Goal: Task Accomplishment & Management: Use online tool/utility

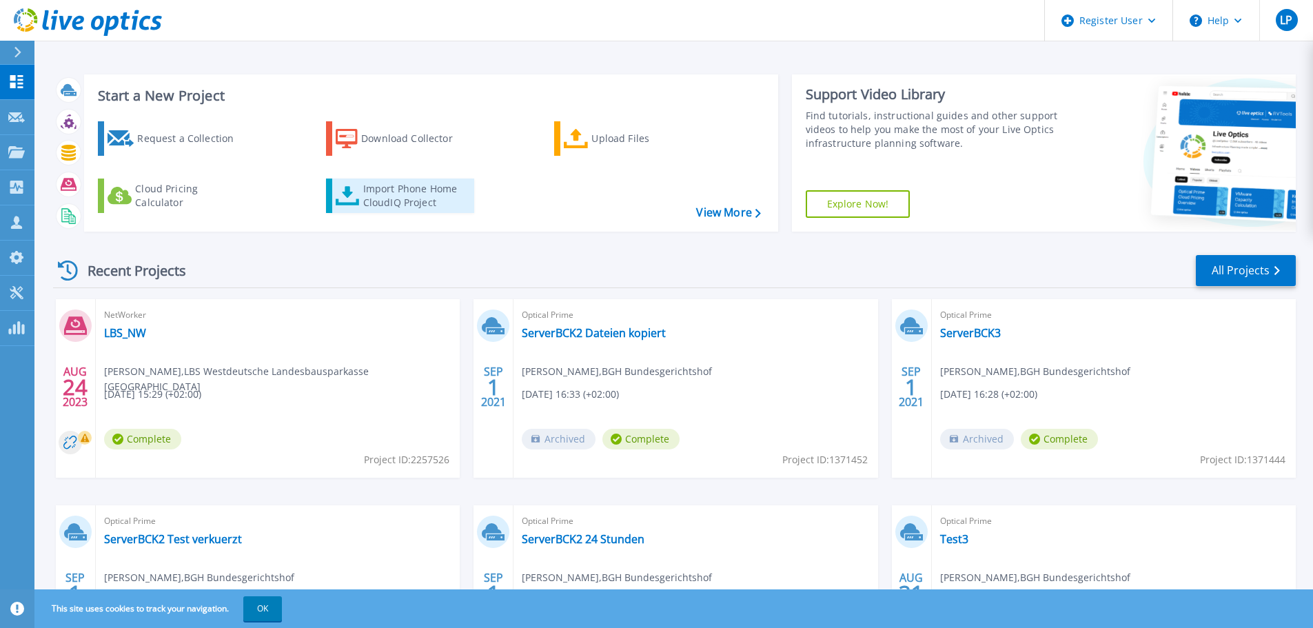
click at [422, 196] on div "Import Phone Home CloudIQ Project" at bounding box center [417, 196] width 108 height 28
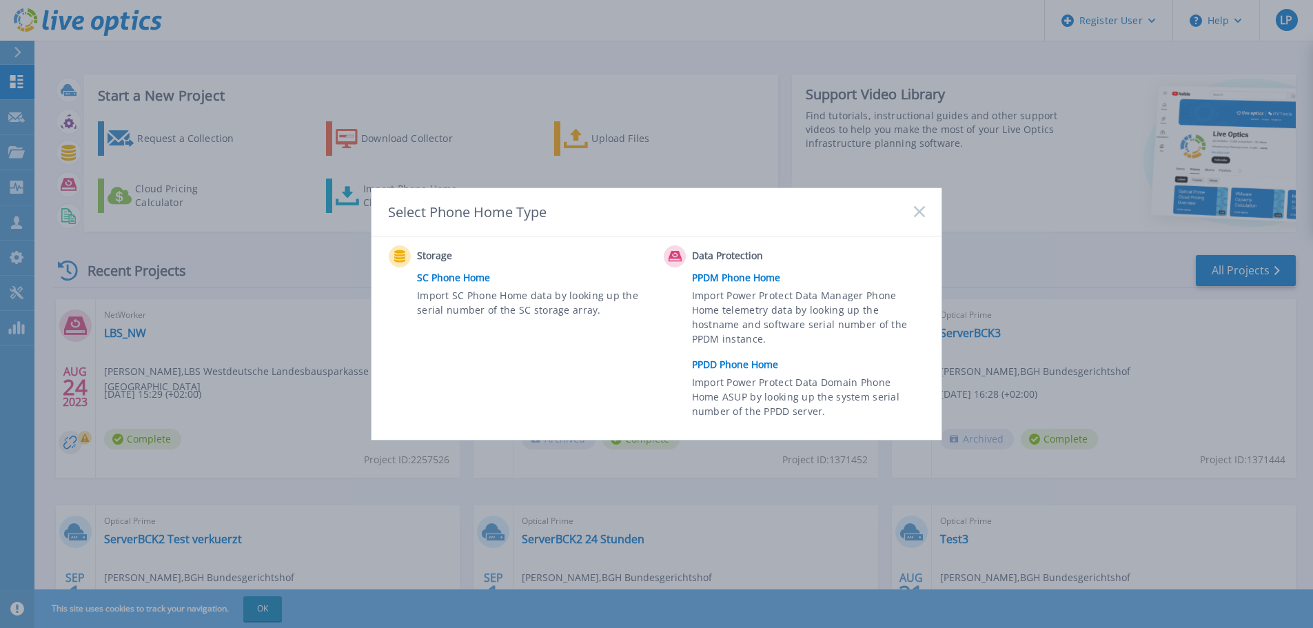
click at [760, 280] on link "PPDM Phone Home" at bounding box center [812, 277] width 240 height 21
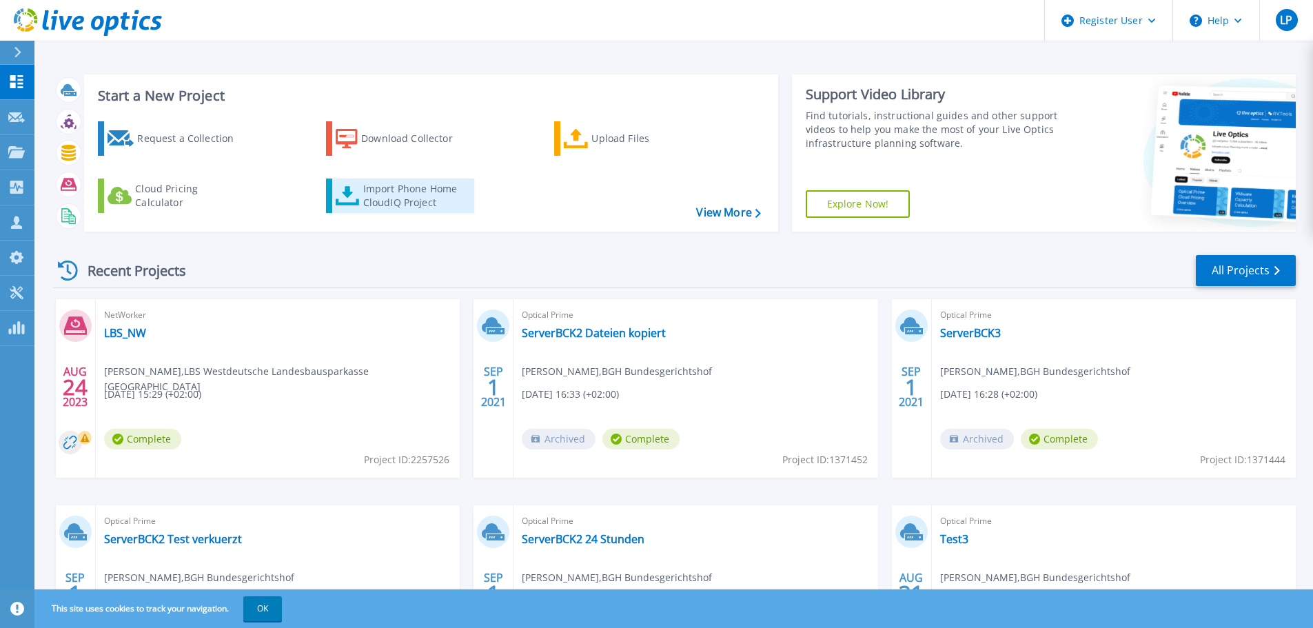
click at [382, 197] on div "Import Phone Home CloudIQ Project" at bounding box center [417, 196] width 108 height 28
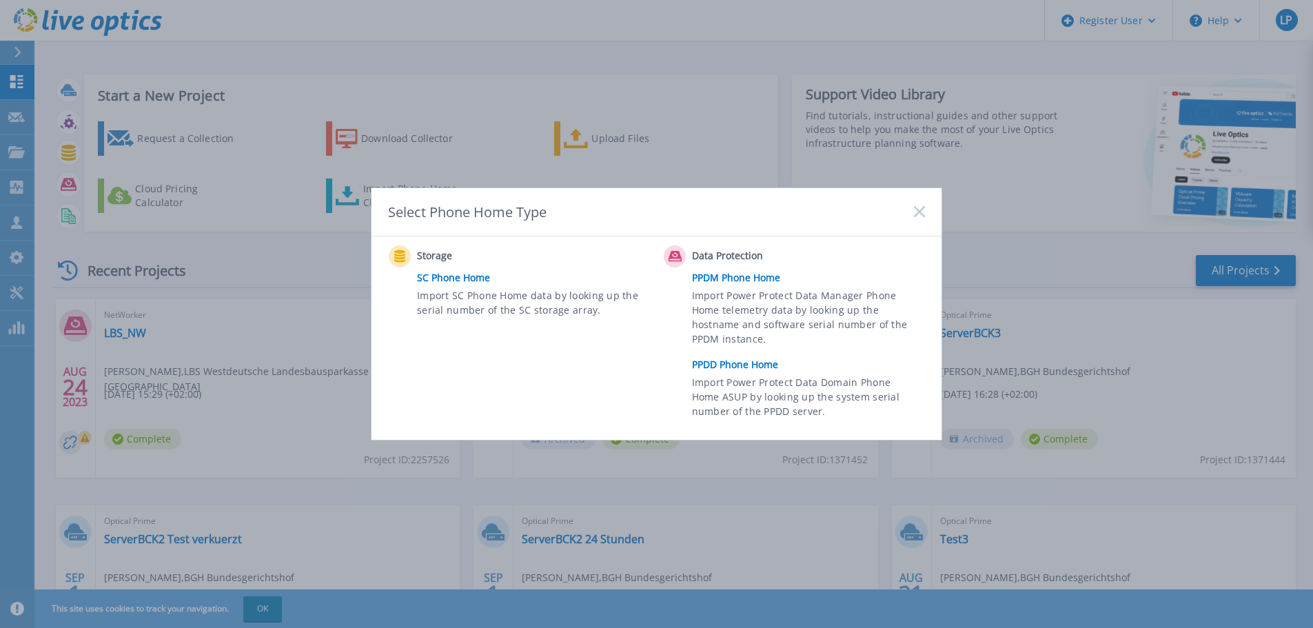
click at [749, 363] on link "PPDD Phone Home" at bounding box center [812, 364] width 240 height 21
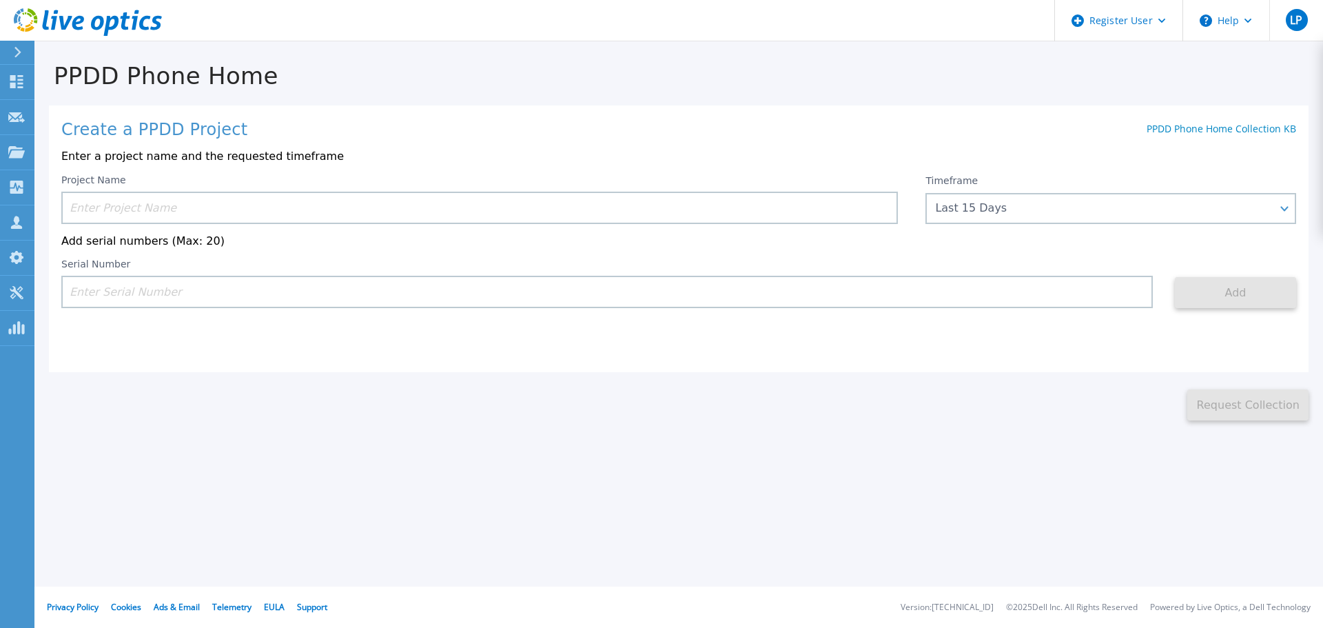
click at [223, 205] on input at bounding box center [479, 208] width 837 height 32
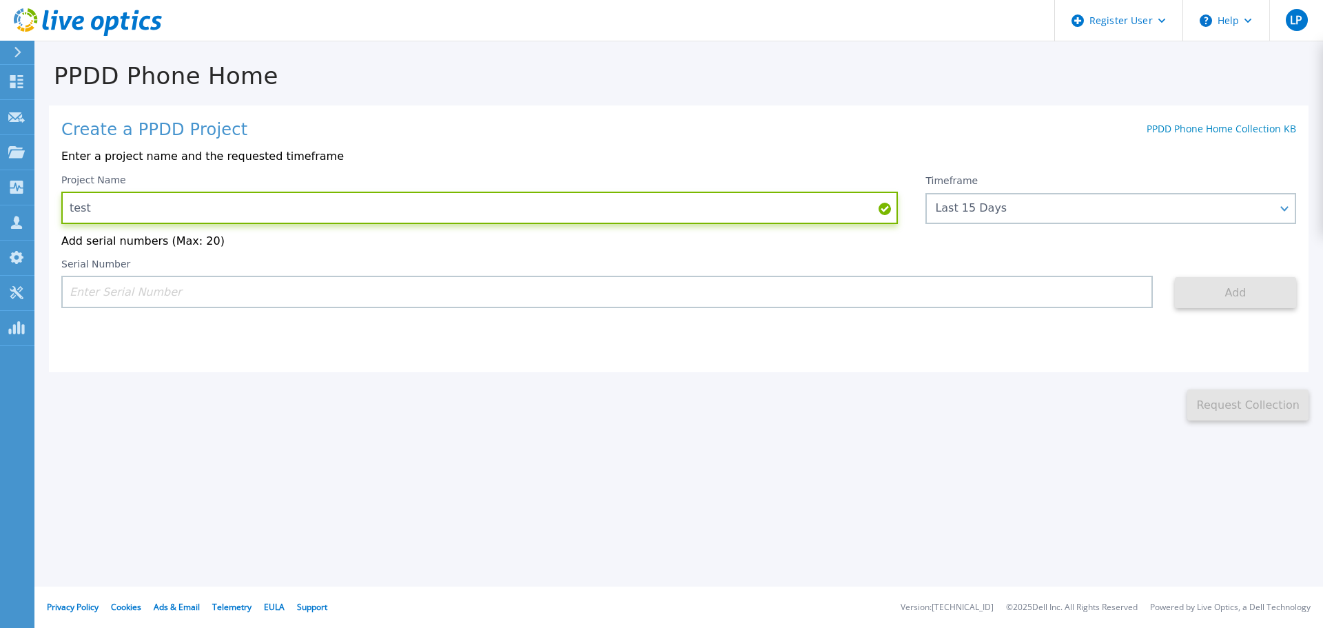
type input "test"
click at [174, 291] on input at bounding box center [607, 292] width 1092 height 32
paste input "CKM00194601324"
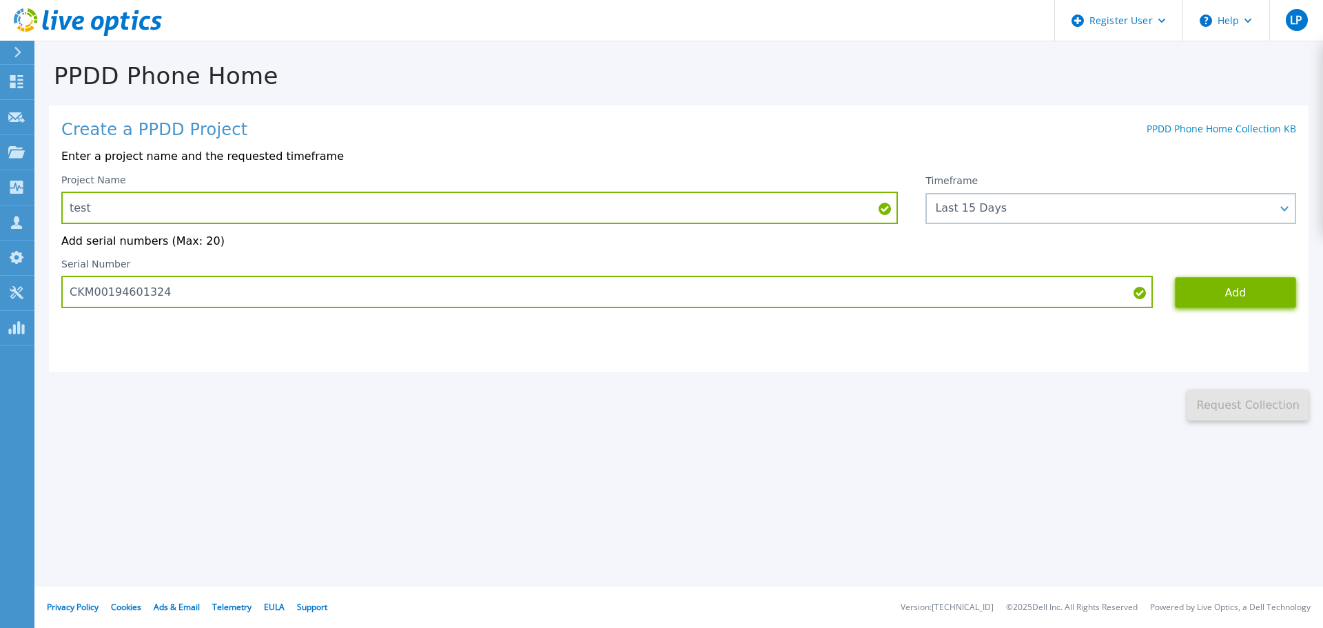
click at [1274, 296] on button "Add" at bounding box center [1235, 292] width 121 height 31
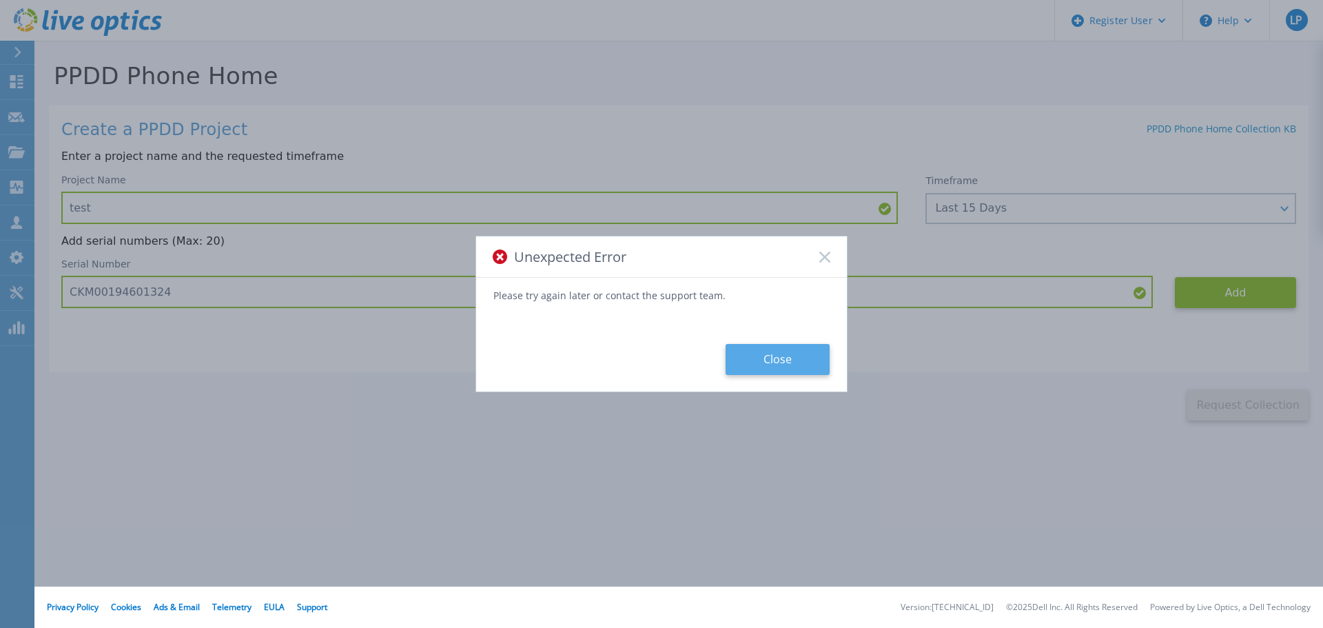
click at [786, 364] on button "Close" at bounding box center [778, 359] width 104 height 31
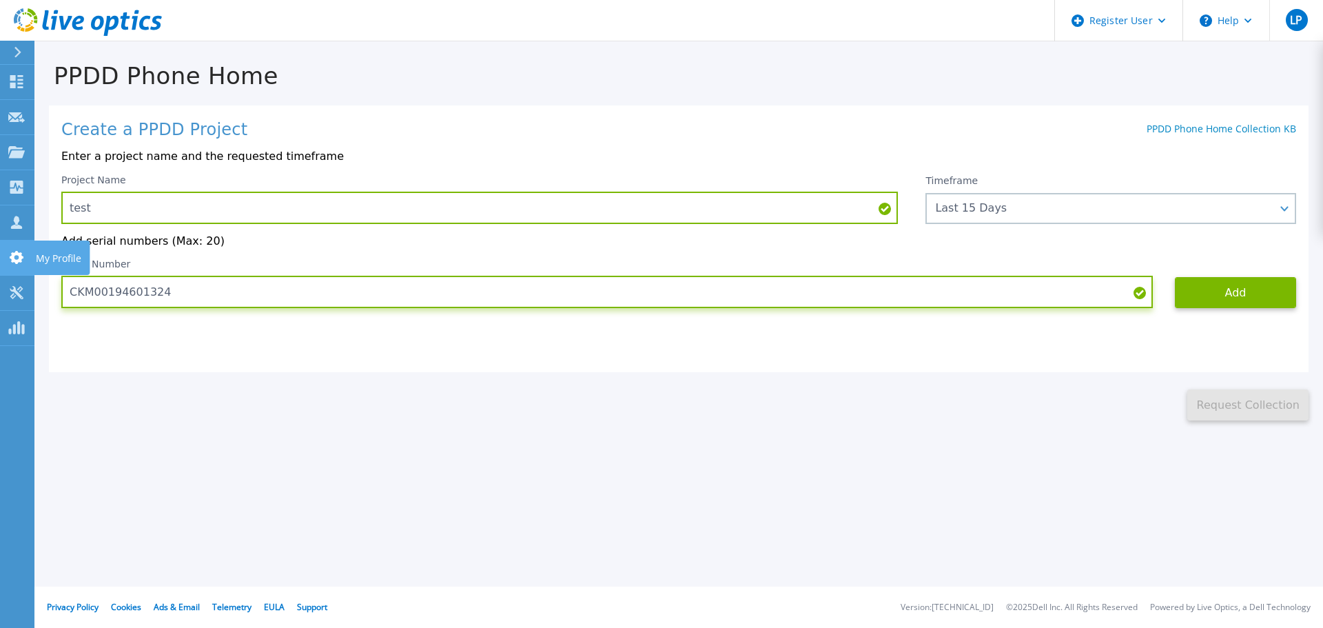
drag, startPoint x: 181, startPoint y: 296, endPoint x: 0, endPoint y: 271, distance: 183.0
click at [0, 271] on div "Dashboard Dashboard Request Capture Request Capture Projects Projects Search Pr…" at bounding box center [661, 314] width 1323 height 628
paste input "2901179"
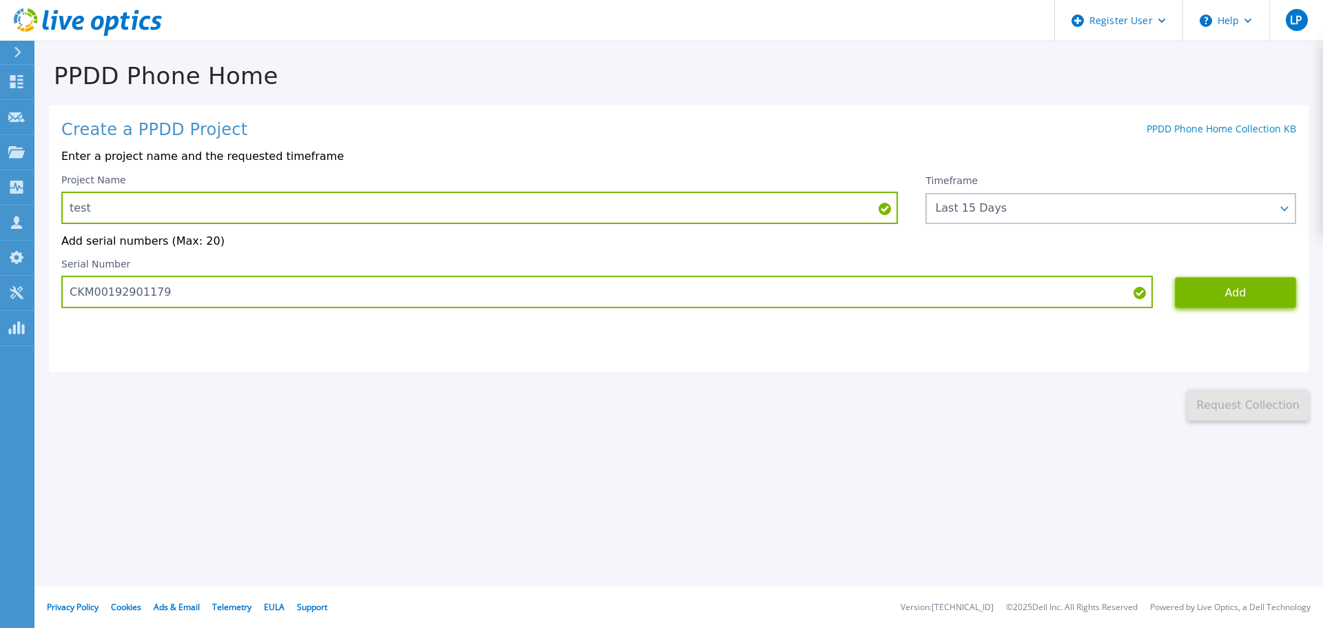
click at [1241, 302] on button "Add" at bounding box center [1235, 292] width 121 height 31
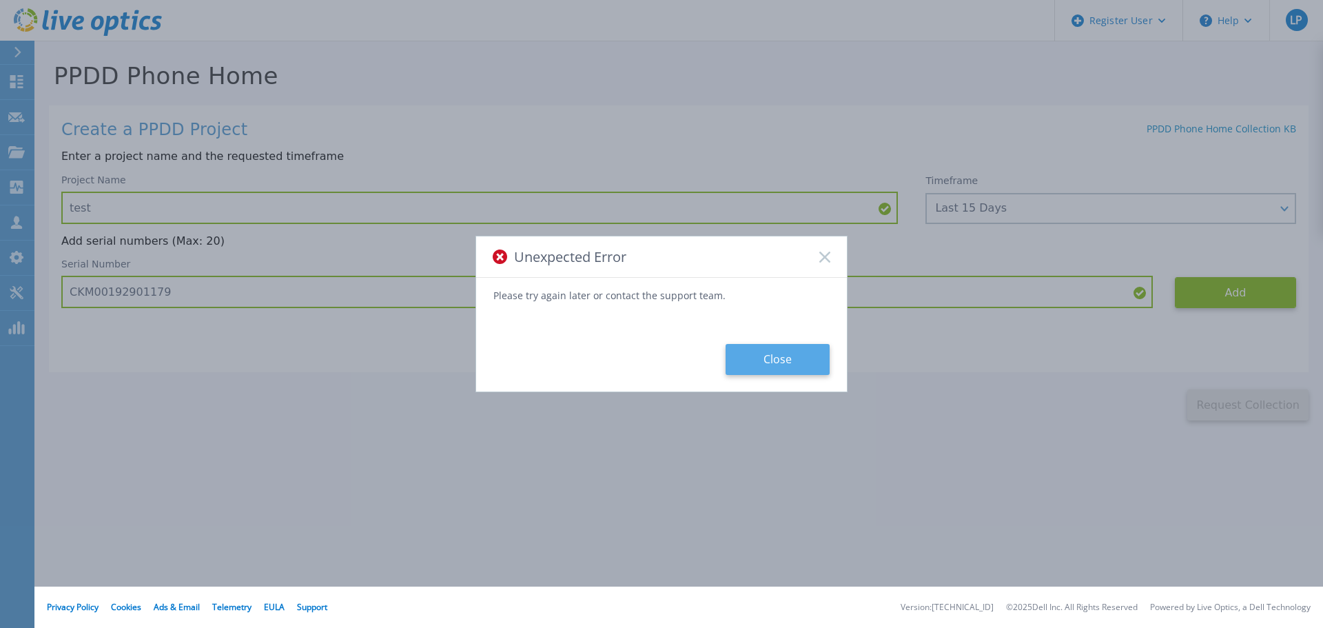
click at [789, 359] on button "Close" at bounding box center [778, 359] width 104 height 31
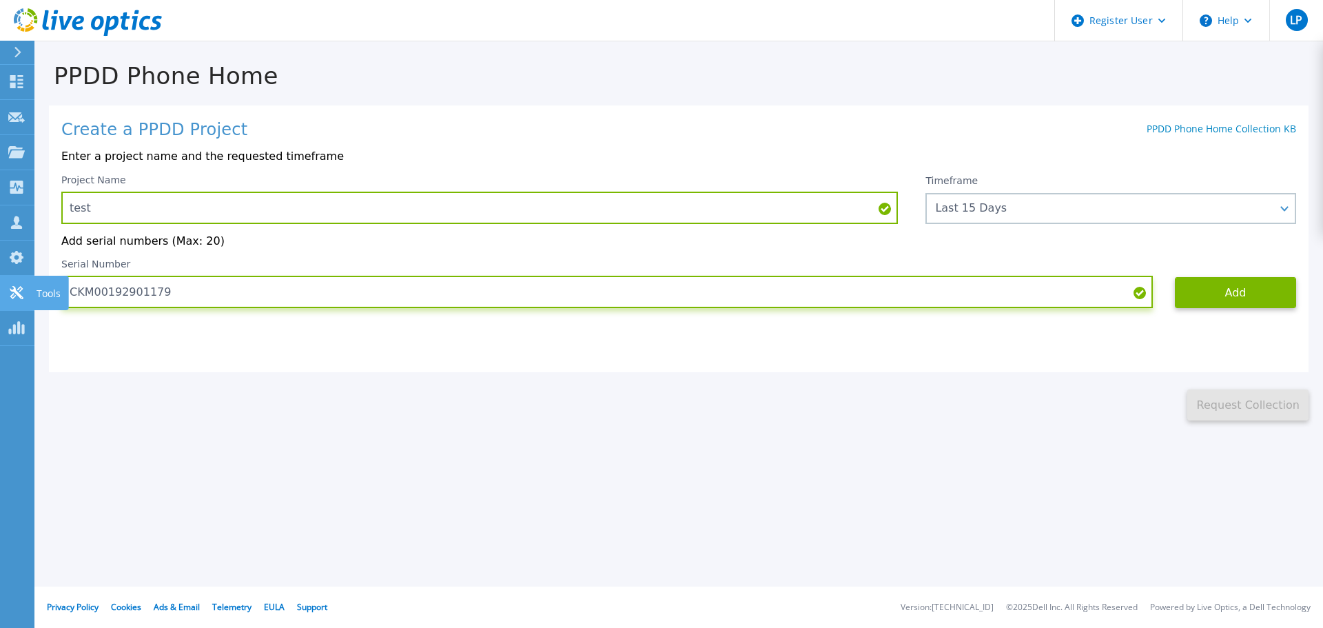
drag, startPoint x: 176, startPoint y: 292, endPoint x: 0, endPoint y: 287, distance: 176.5
click at [0, 287] on div "Dashboard Dashboard Request Capture Request Capture Projects Projects Search Pr…" at bounding box center [661, 314] width 1323 height 628
paste input "RK00234012394"
type input "CRK00234012394"
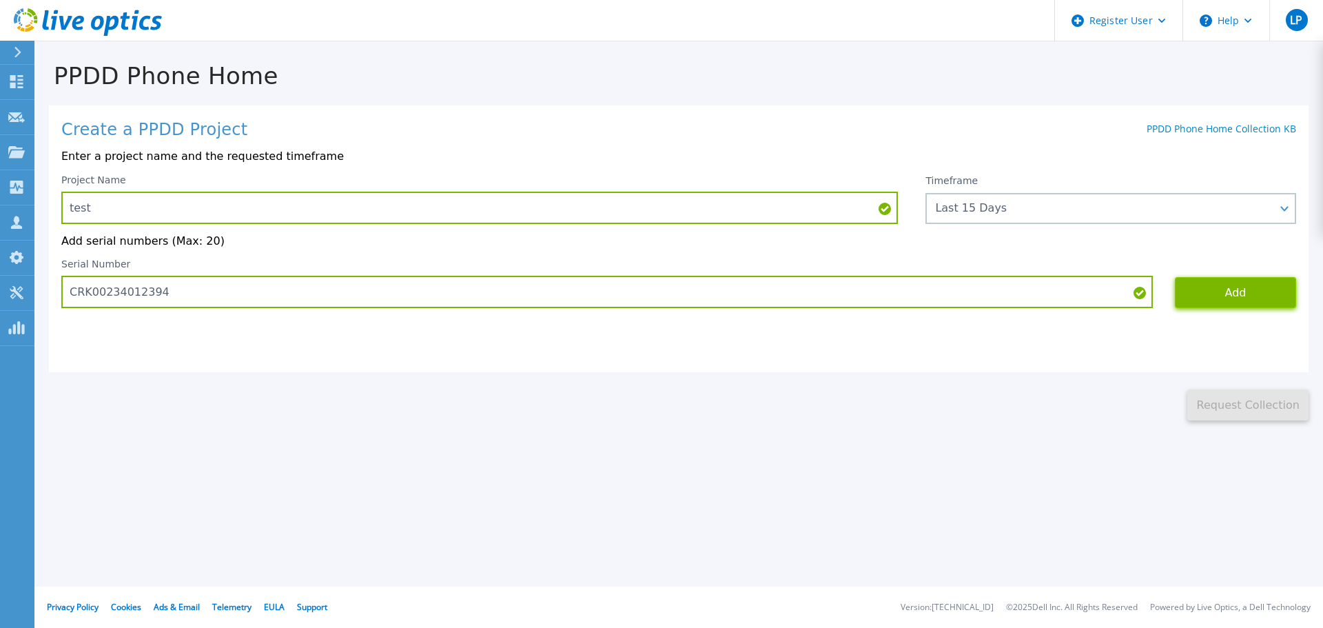
click at [1230, 306] on button "Add" at bounding box center [1235, 292] width 121 height 31
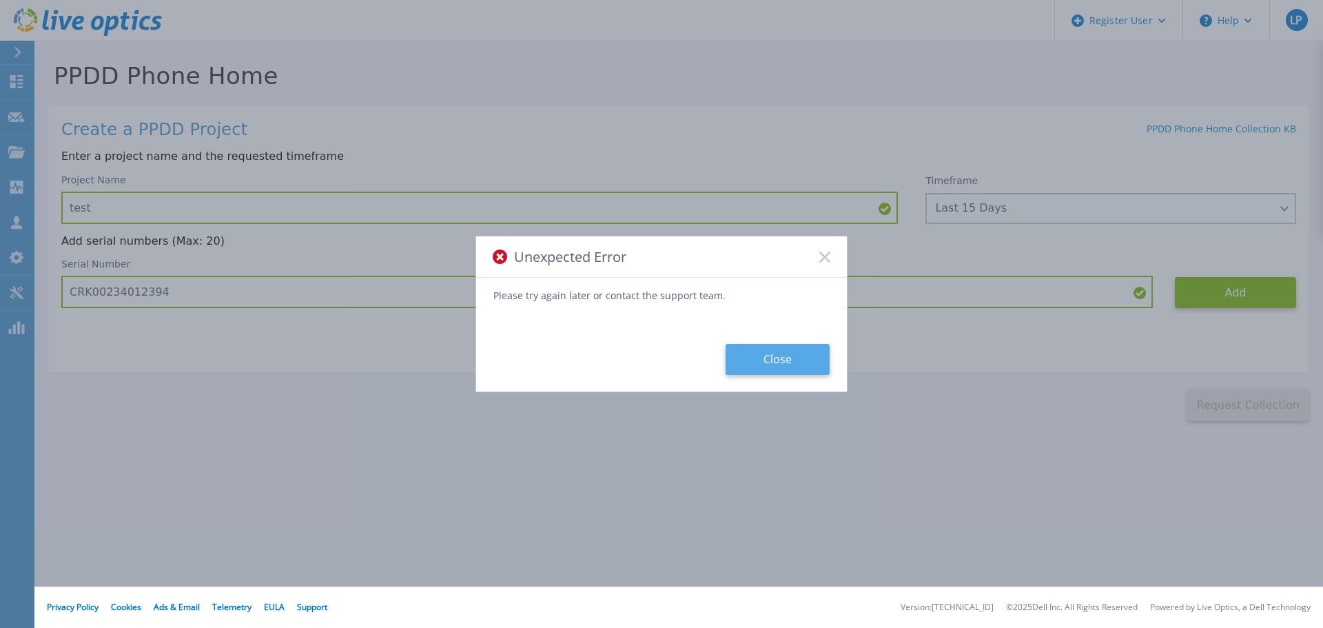
click at [800, 362] on button "Close" at bounding box center [778, 359] width 104 height 31
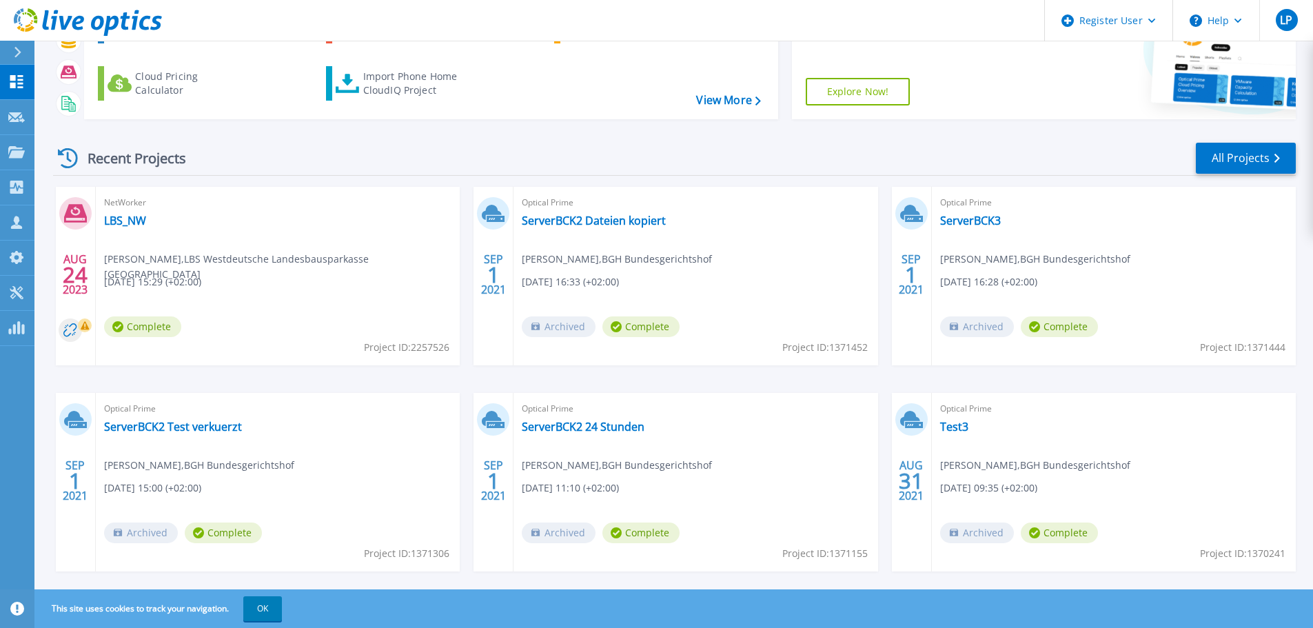
scroll to position [136, 0]
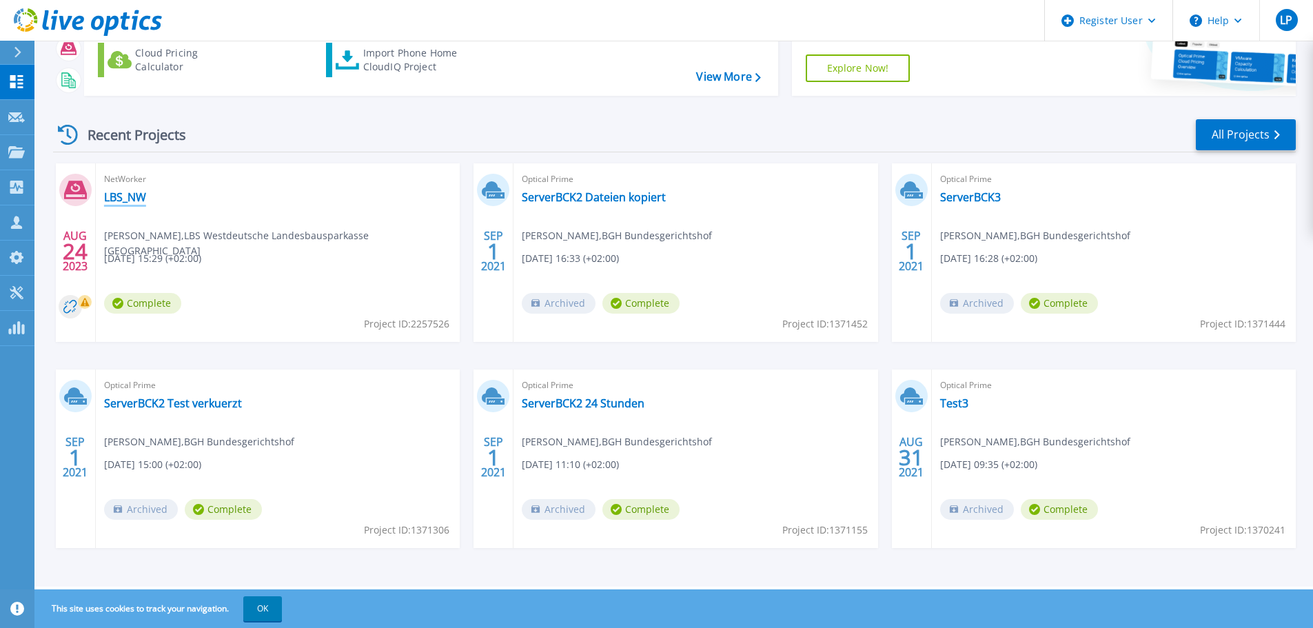
click at [137, 192] on link "LBS_NW" at bounding box center [125, 197] width 42 height 14
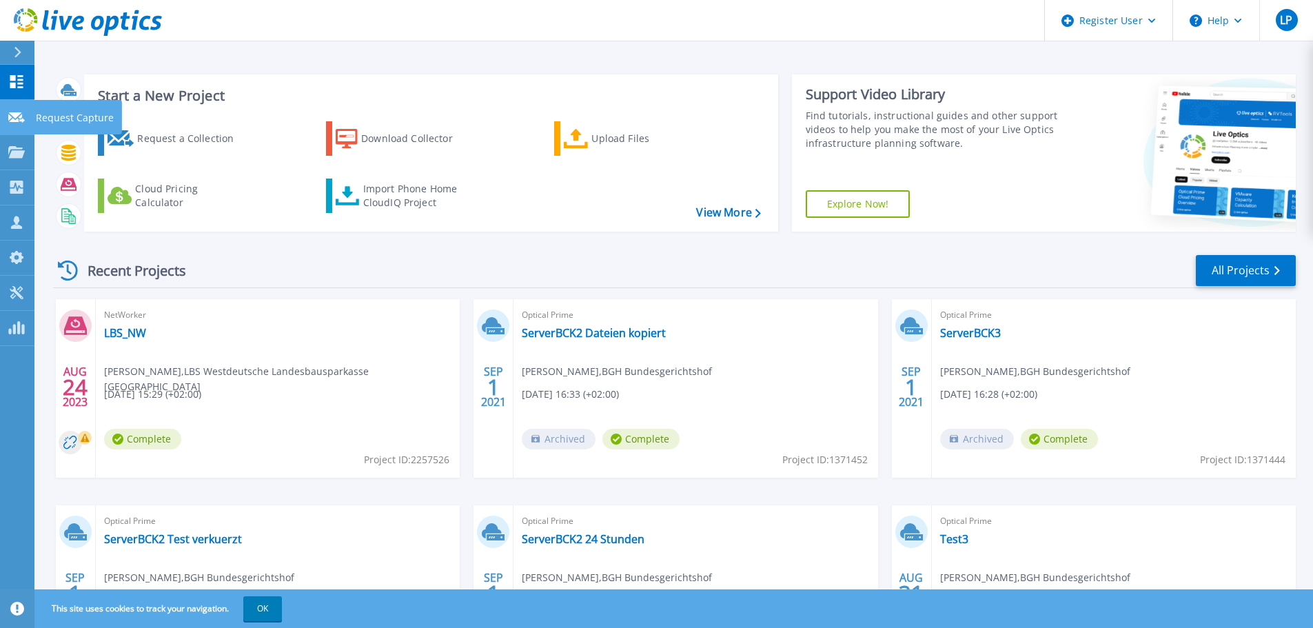
click at [16, 110] on link "Request Capture Request Capture" at bounding box center [17, 117] width 34 height 35
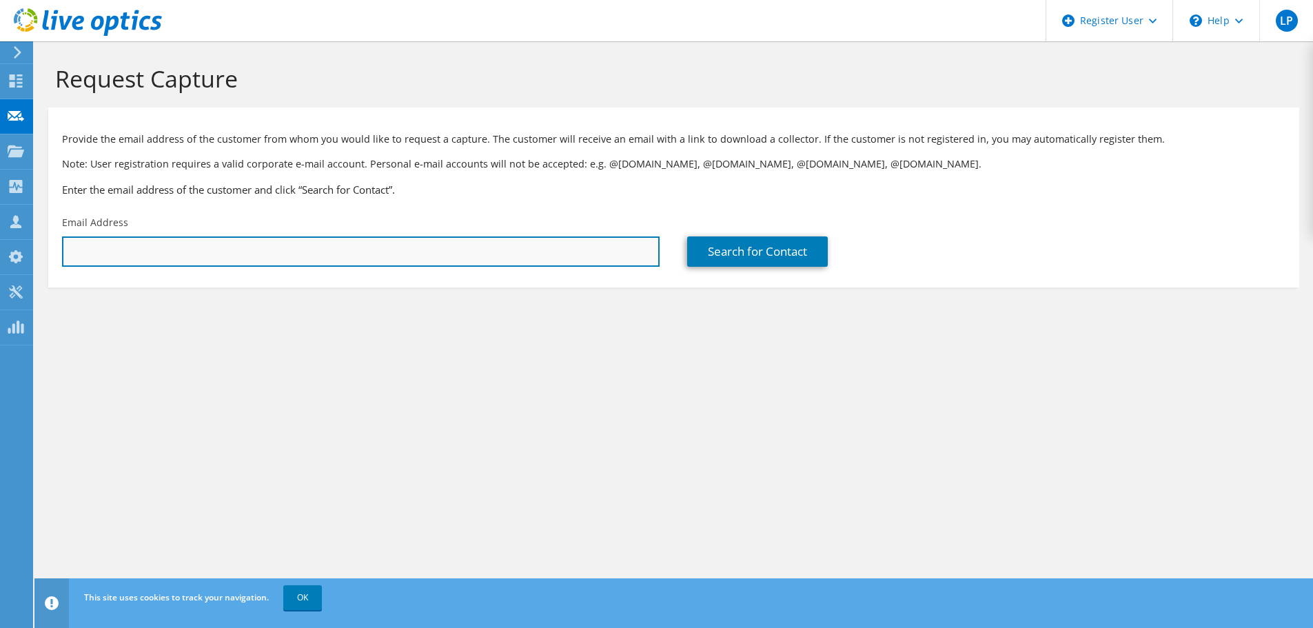
click at [216, 261] on input "text" at bounding box center [361, 251] width 598 height 30
type input "[EMAIL_ADDRESS][DOMAIN_NAME]"
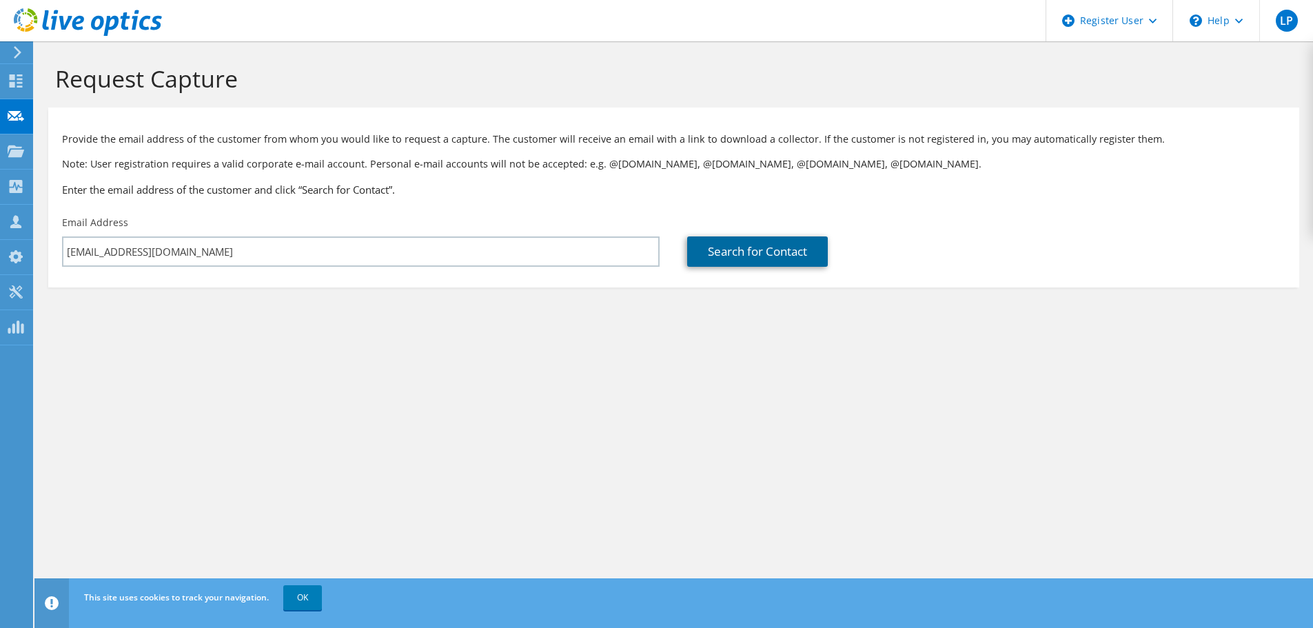
click at [771, 256] on link "Search for Contact" at bounding box center [757, 251] width 141 height 30
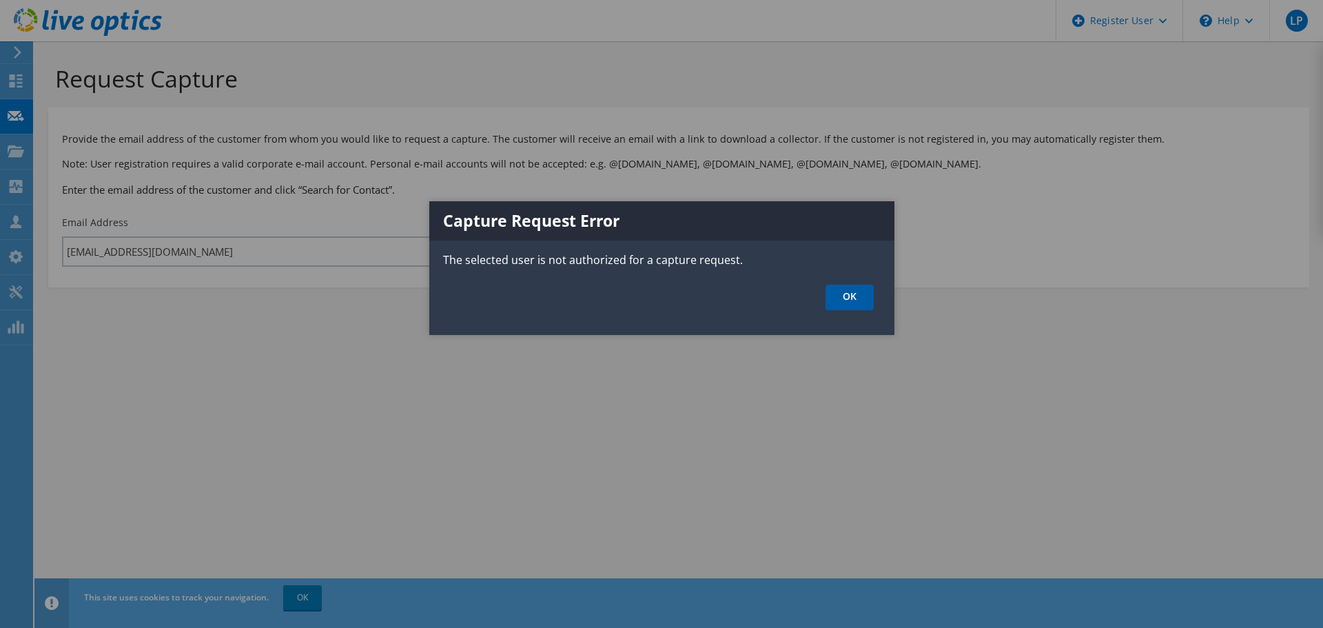
click at [843, 293] on link "OK" at bounding box center [850, 298] width 48 height 26
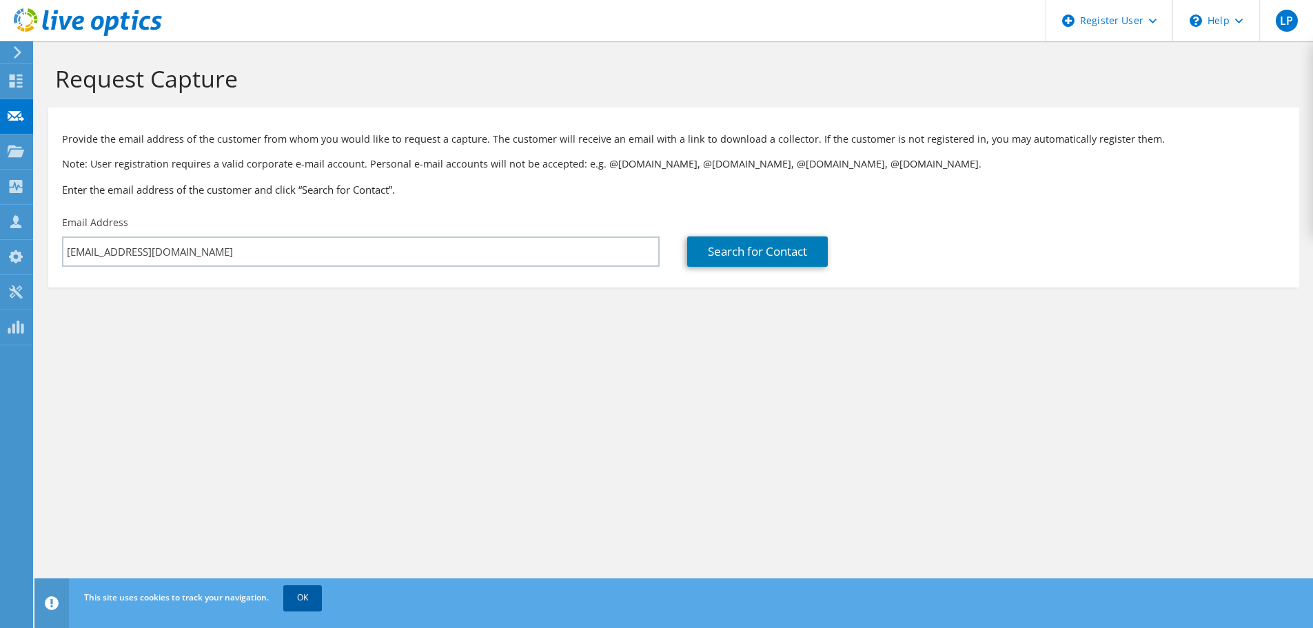
click at [317, 589] on link "OK" at bounding box center [302, 597] width 39 height 25
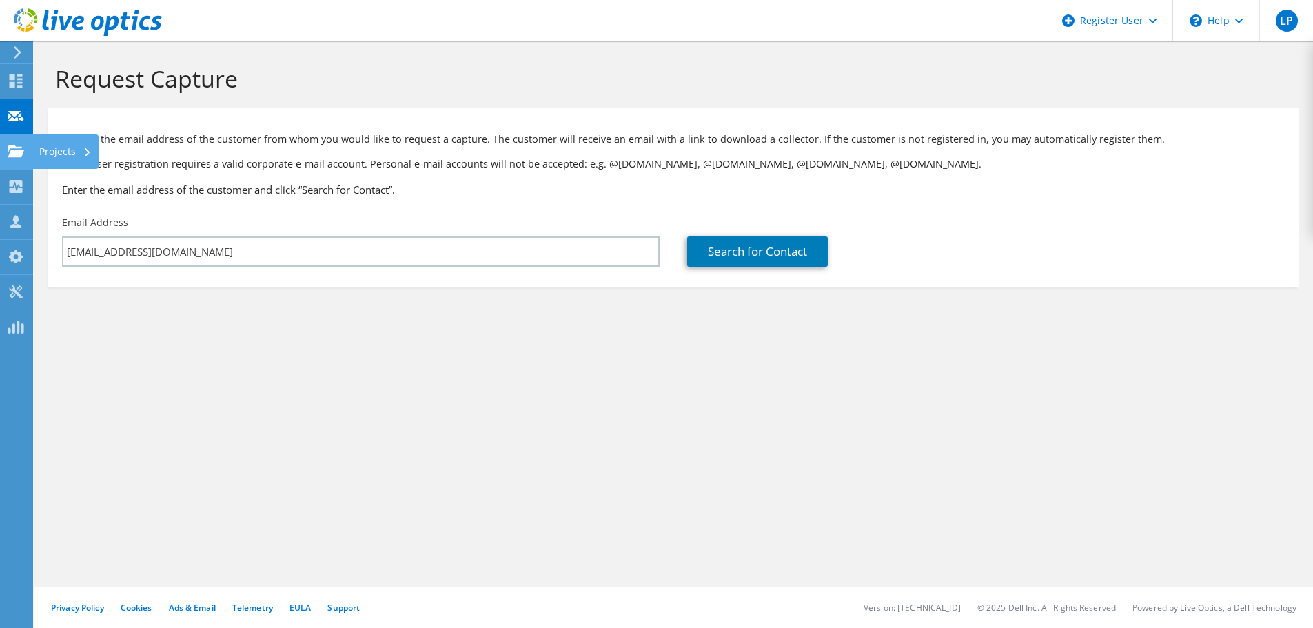
click at [67, 154] on div "Projects" at bounding box center [65, 151] width 66 height 34
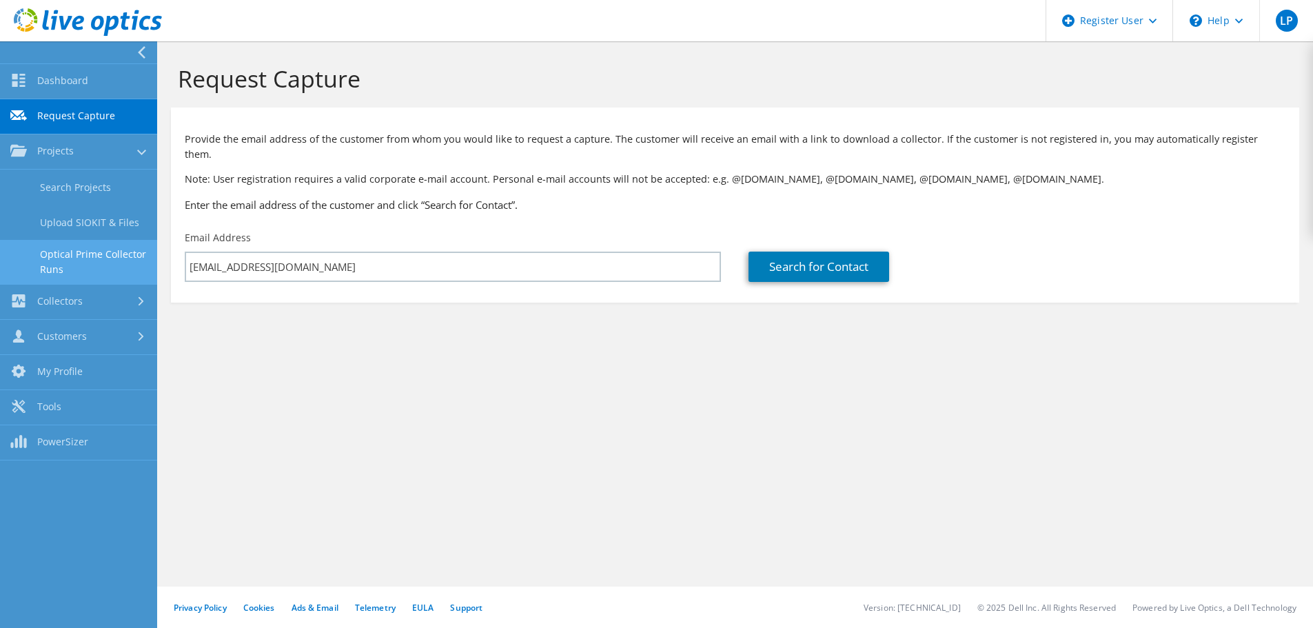
click at [113, 245] on link "Optical Prime Collector Runs" at bounding box center [78, 262] width 157 height 44
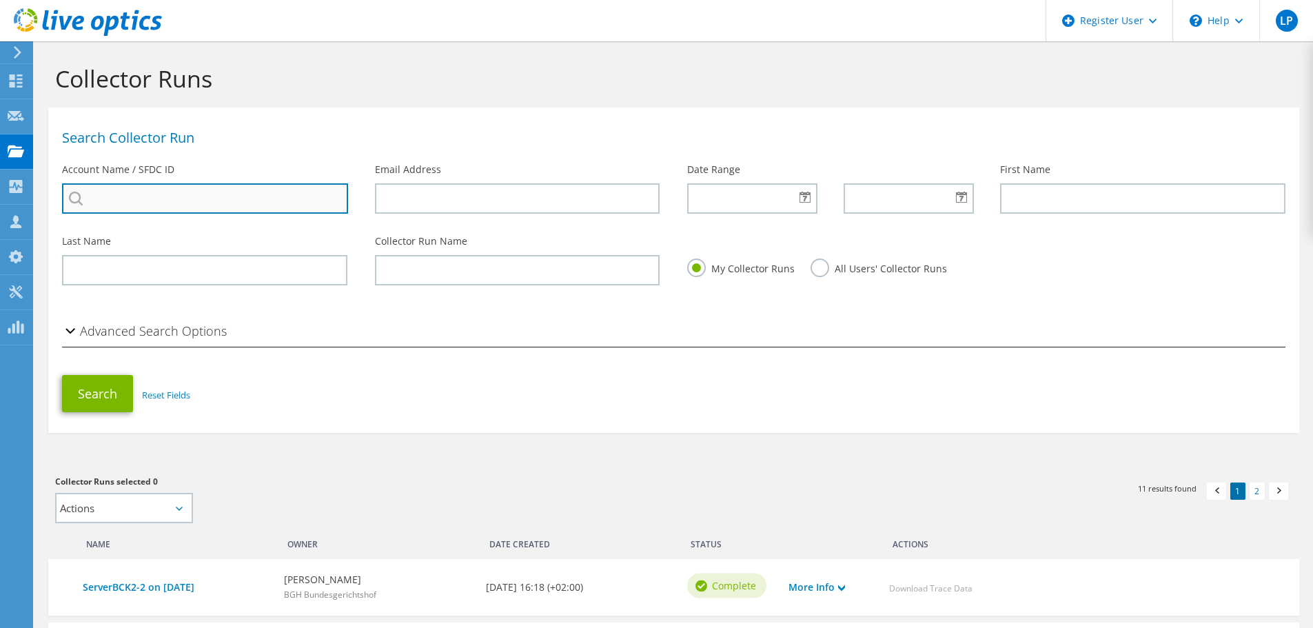
click at [205, 206] on input "search" at bounding box center [205, 198] width 286 height 30
click at [467, 216] on div "Email Address" at bounding box center [517, 188] width 313 height 65
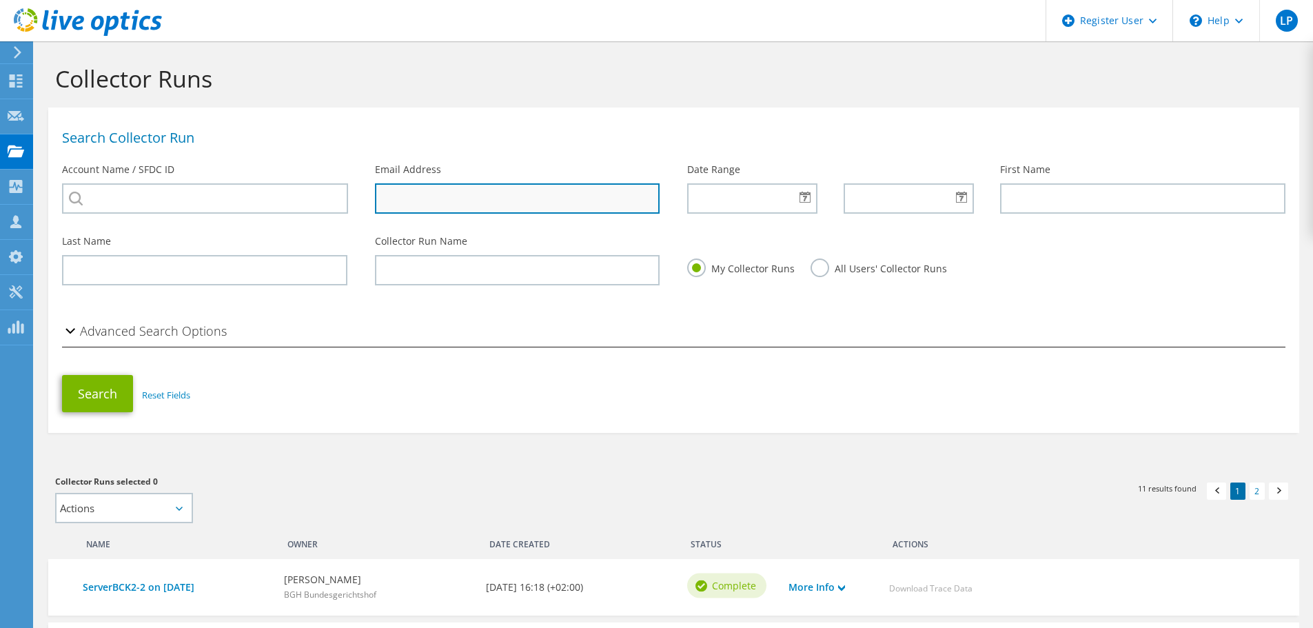
click at [467, 207] on input "text" at bounding box center [517, 198] width 285 height 30
type input "[EMAIL_ADDRESS][DOMAIN_NAME]"
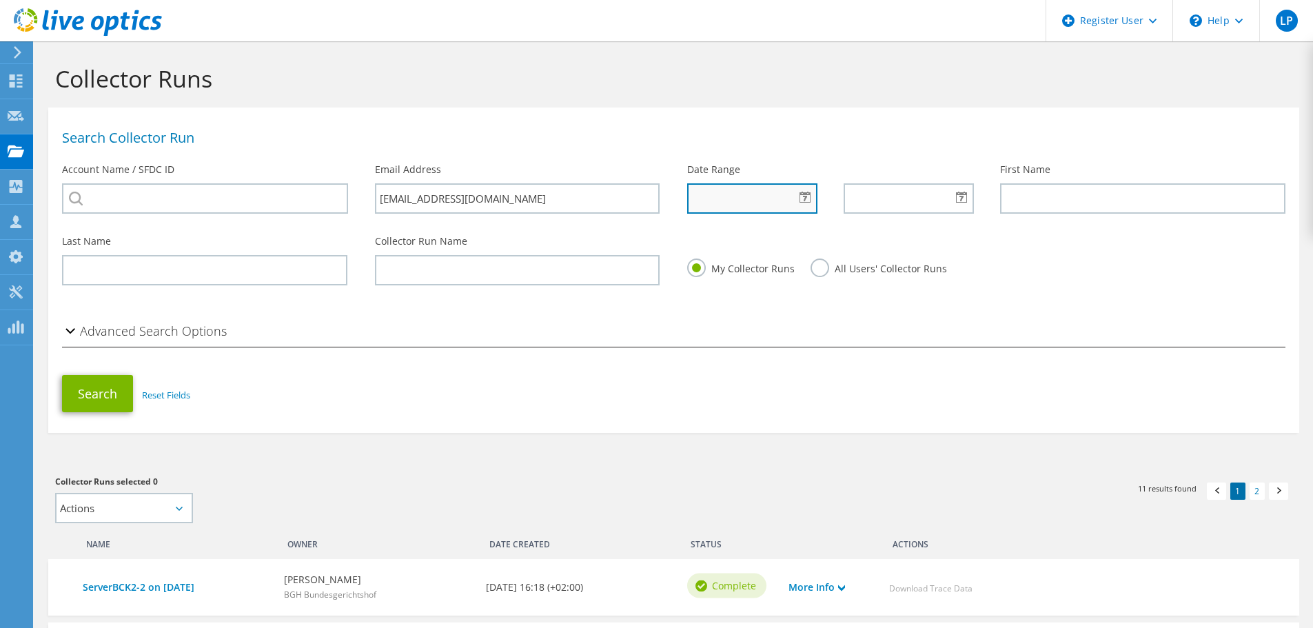
click at [764, 200] on input "text" at bounding box center [752, 198] width 130 height 30
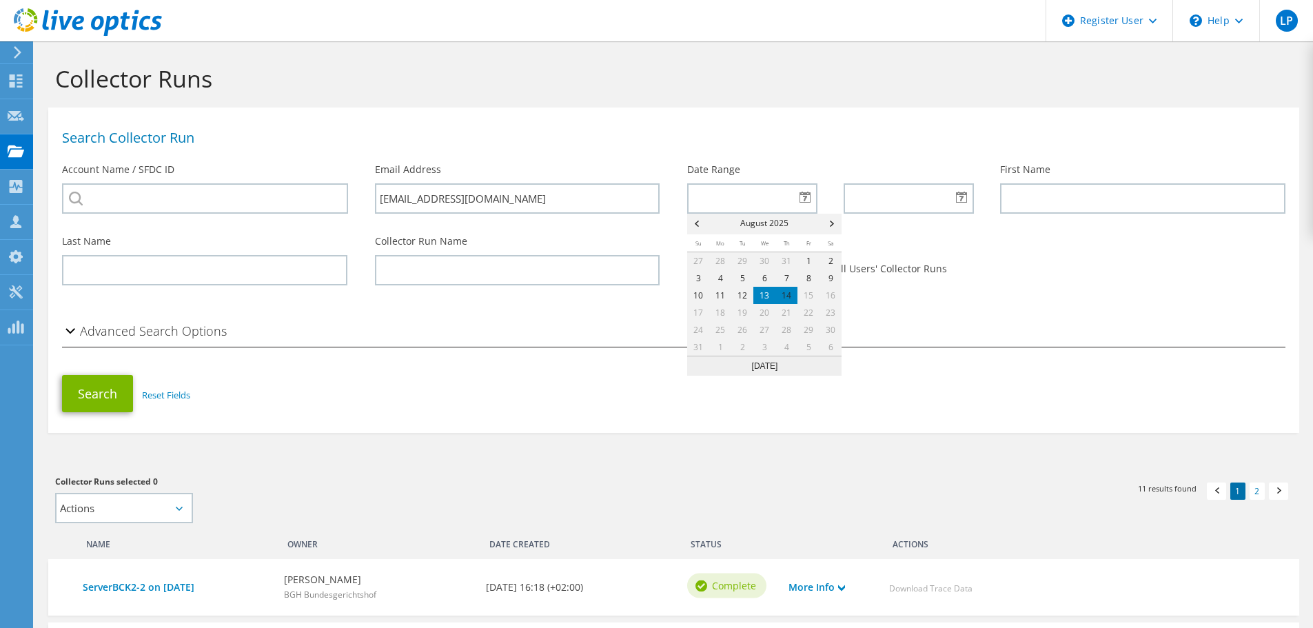
click at [769, 294] on link "13" at bounding box center [764, 295] width 22 height 17
type input "08/13/2025"
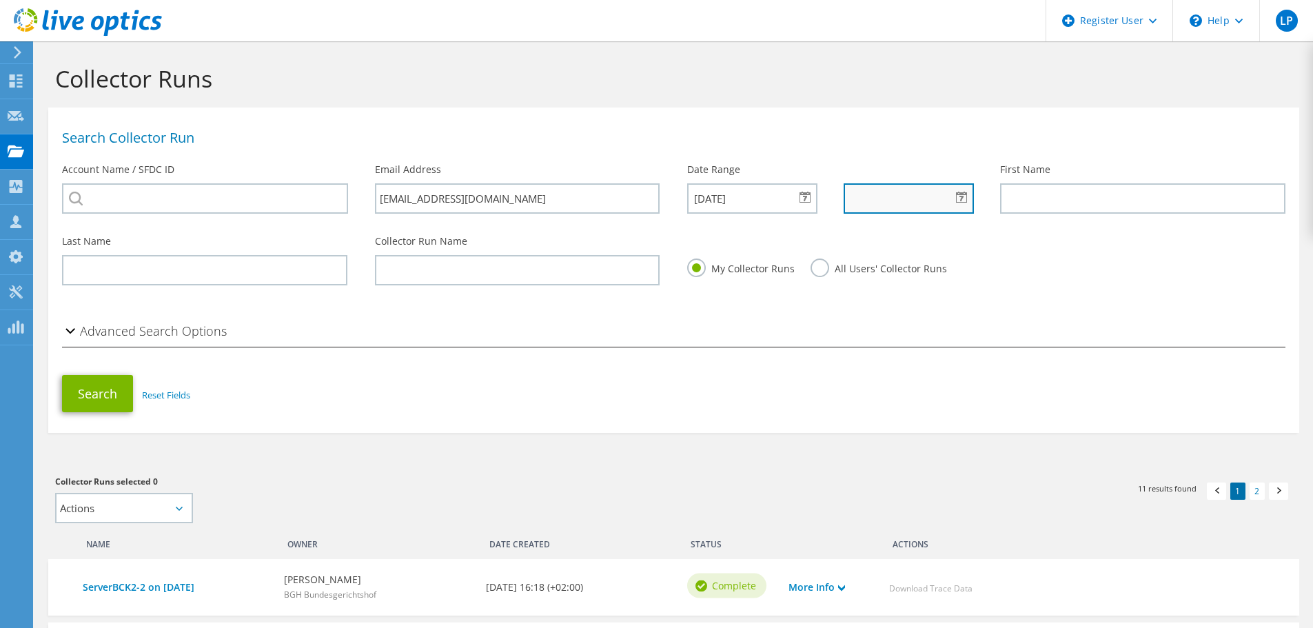
click at [913, 208] on input "text" at bounding box center [909, 198] width 130 height 30
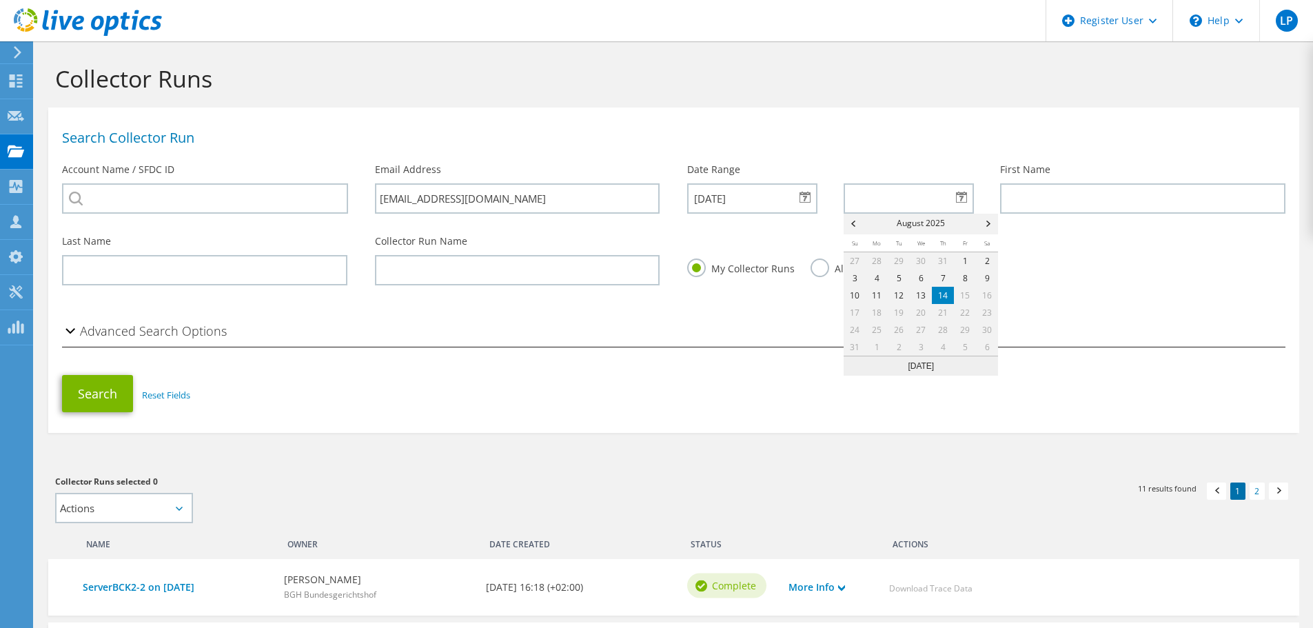
click at [943, 298] on link "14" at bounding box center [943, 295] width 22 height 17
type input "08/14/2025"
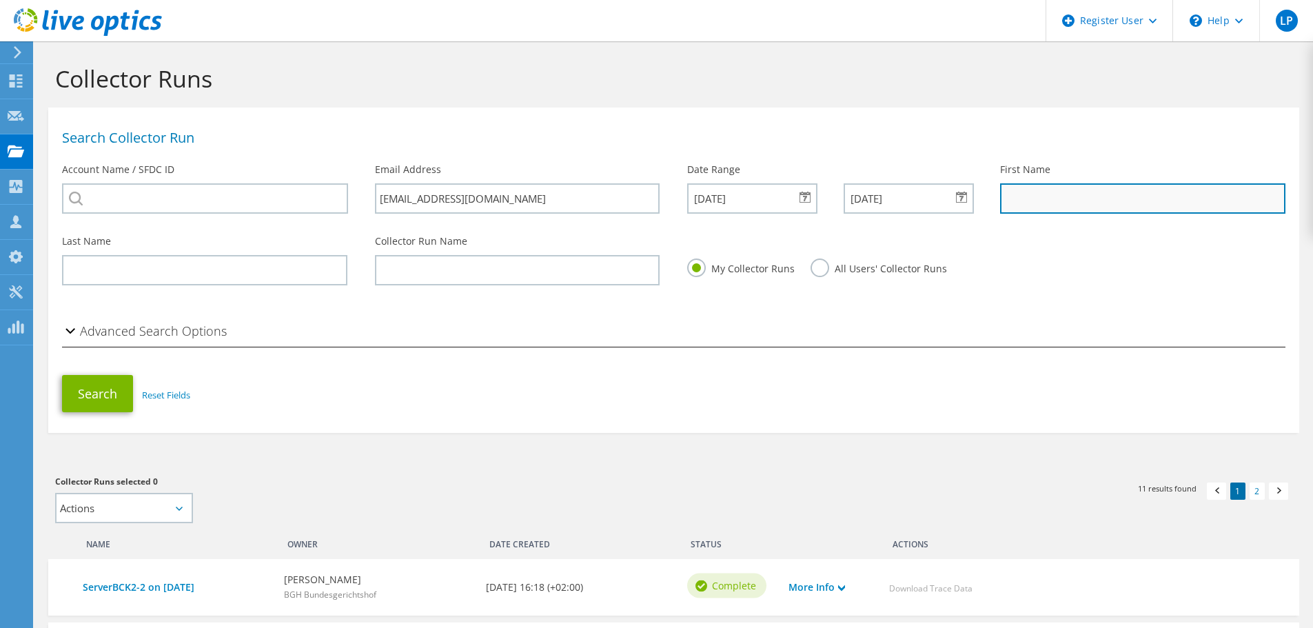
click at [1070, 195] on input "text" at bounding box center [1142, 198] width 285 height 30
type input "laszlo"
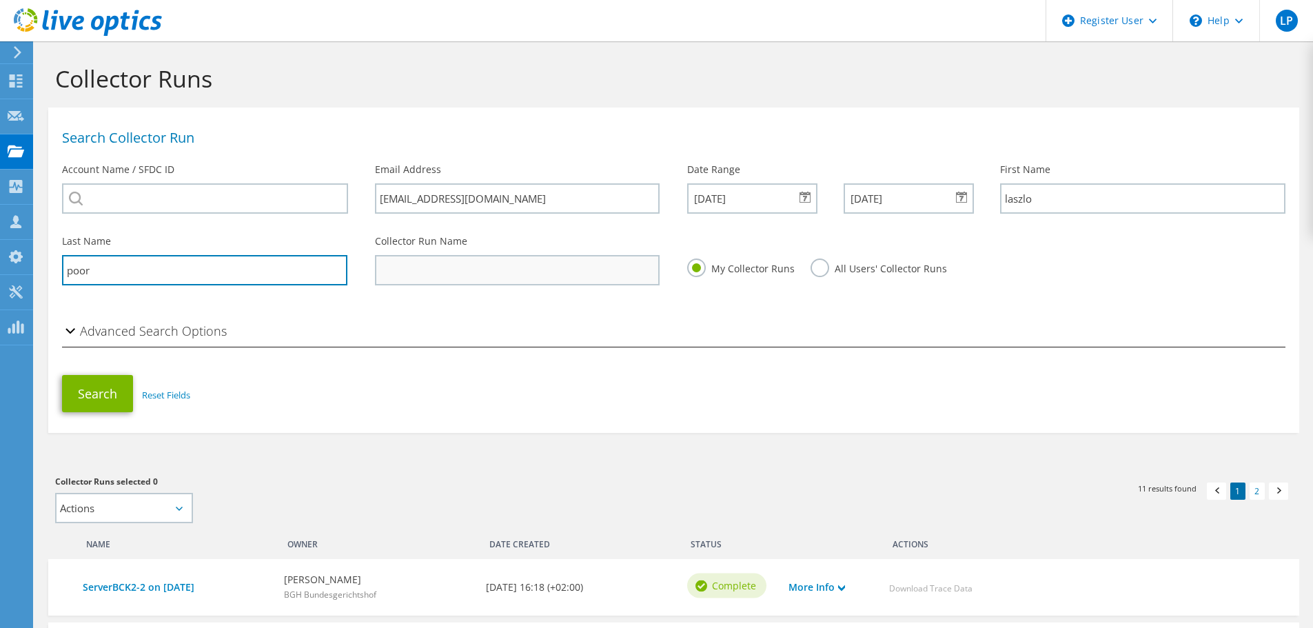
type input "poor"
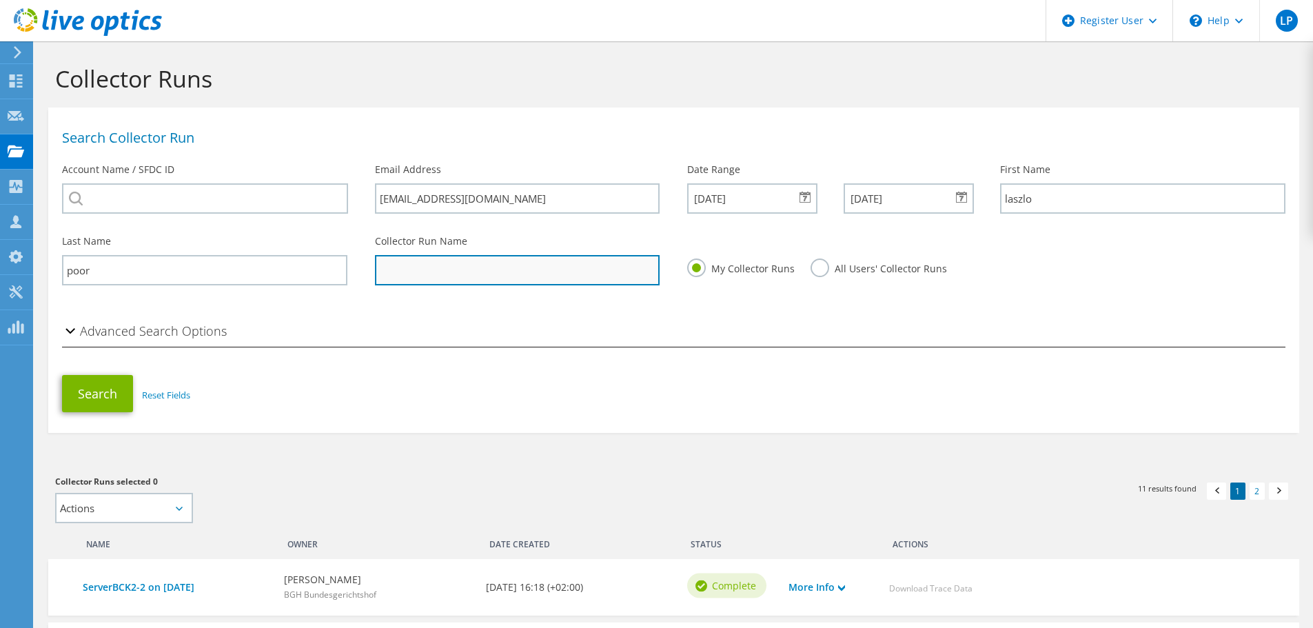
click at [449, 267] on input "text" at bounding box center [517, 270] width 285 height 30
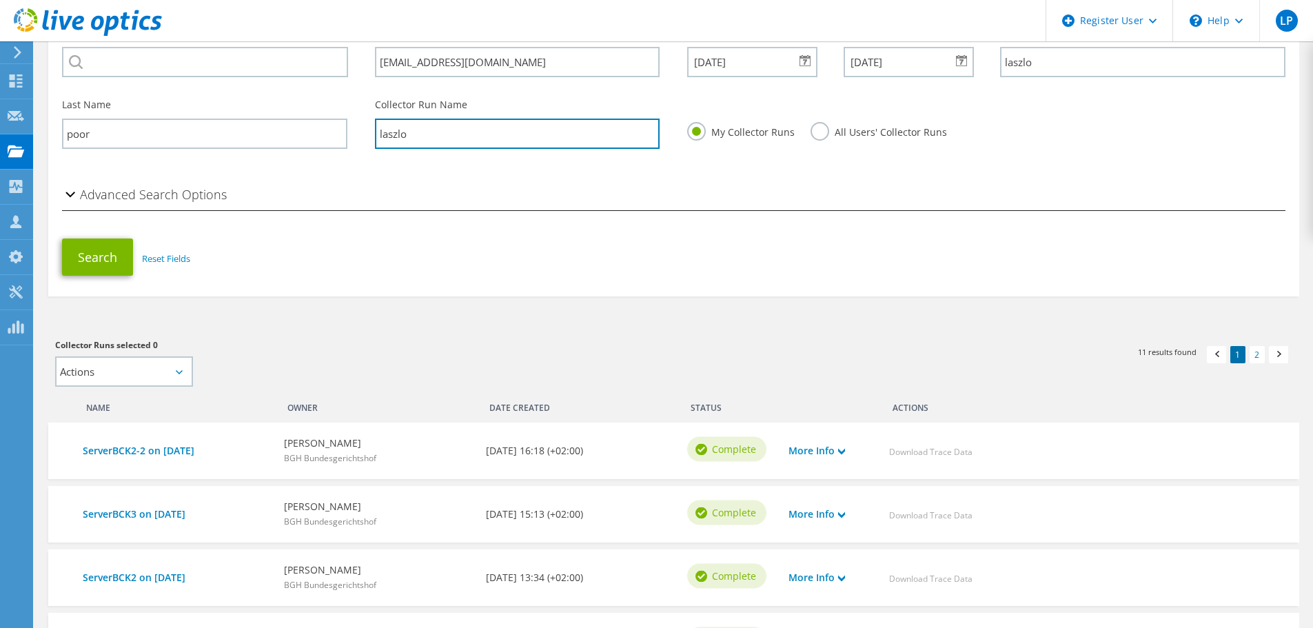
scroll to position [138, 0]
type input "laszlo"
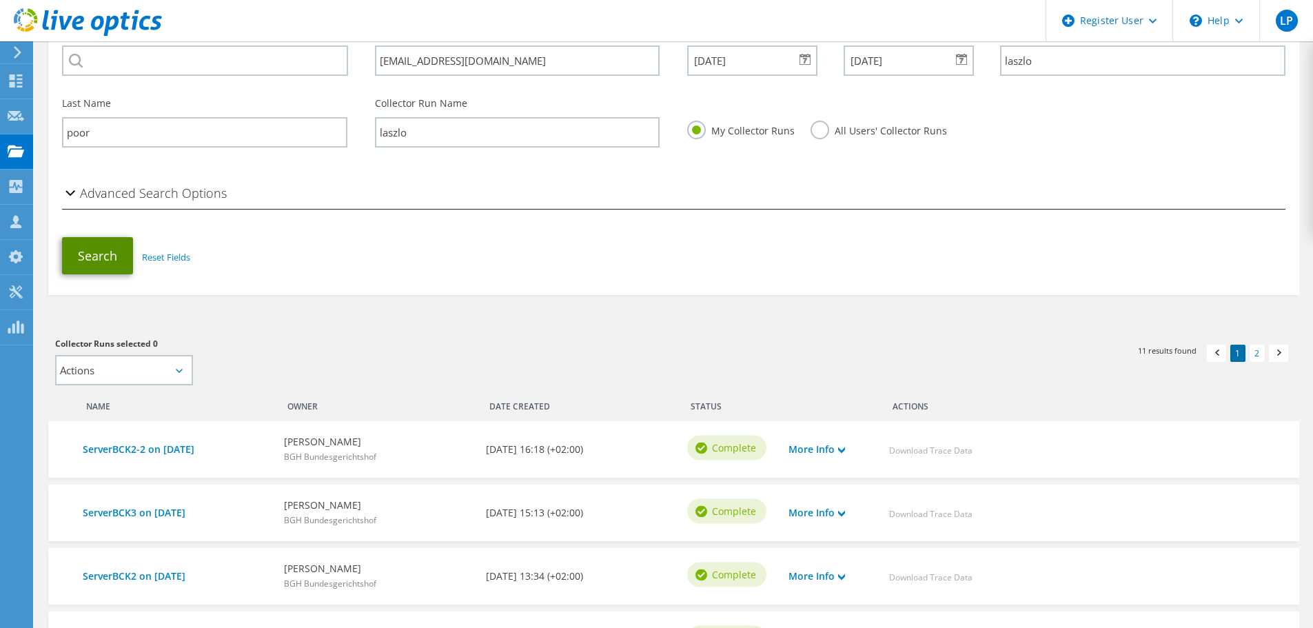
click at [92, 254] on button "Search" at bounding box center [97, 255] width 71 height 37
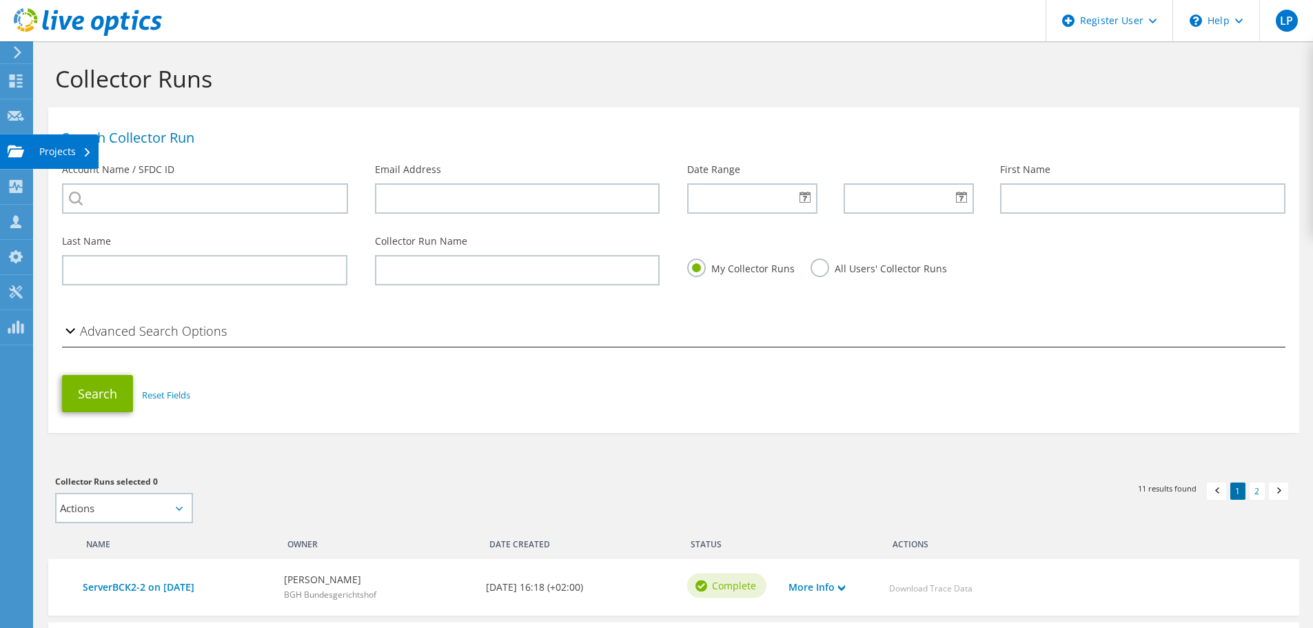
click at [13, 152] on use at bounding box center [16, 151] width 17 height 12
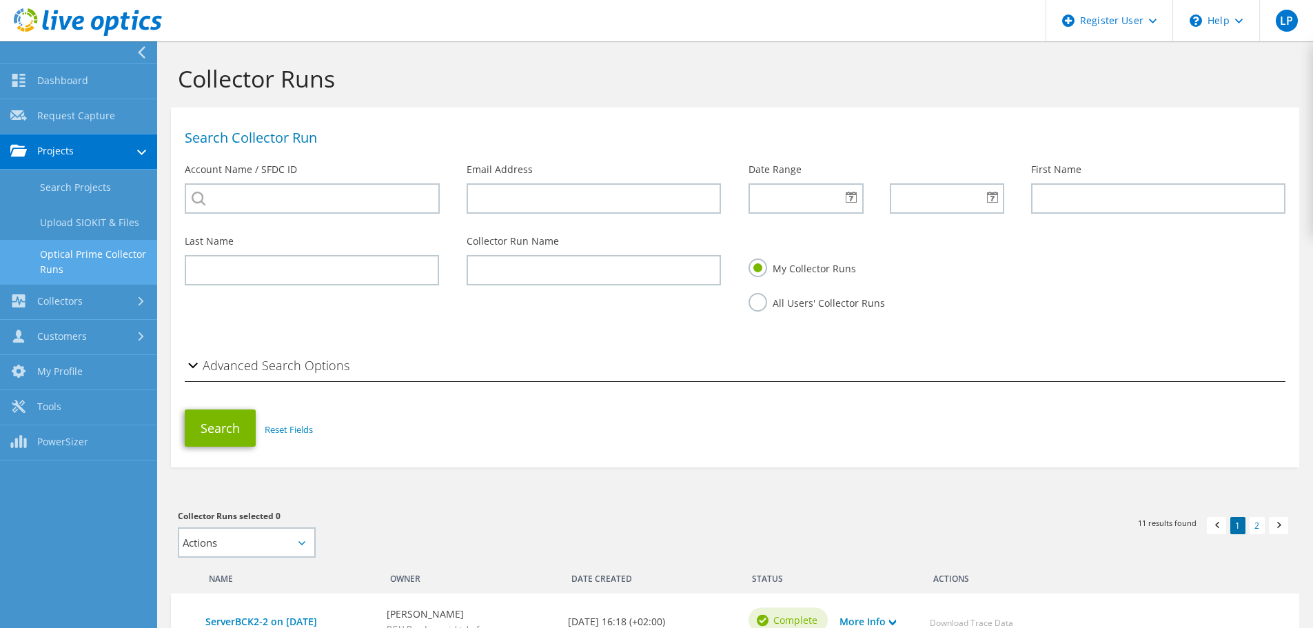
click at [91, 254] on link "Optical Prime Collector Runs" at bounding box center [78, 262] width 157 height 44
click at [91, 252] on link "My Profile" at bounding box center [78, 257] width 157 height 35
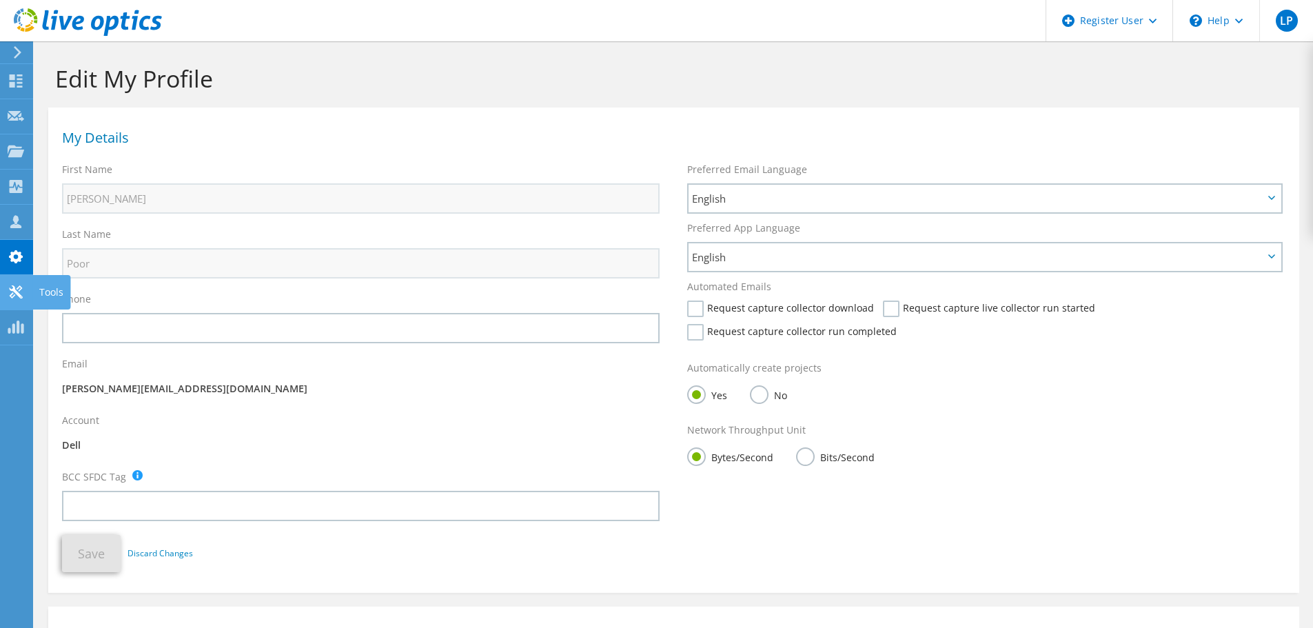
click at [14, 294] on use at bounding box center [15, 291] width 13 height 13
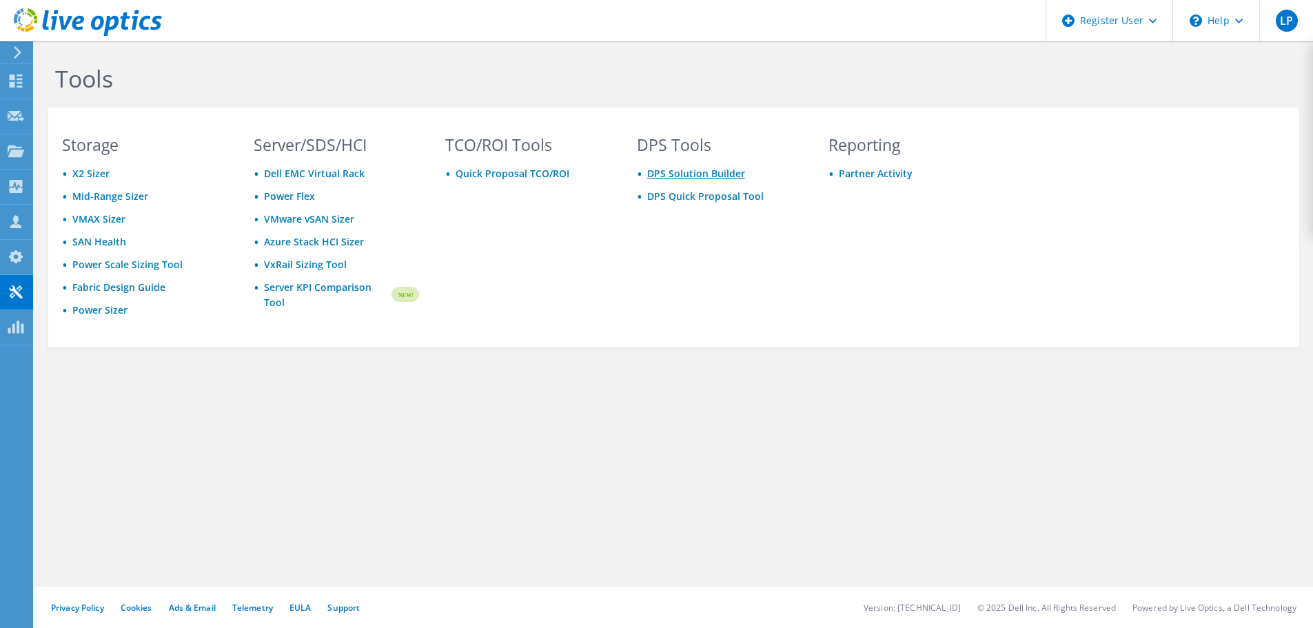
click at [731, 173] on link "DPS Solution Builder" at bounding box center [696, 173] width 98 height 13
click at [16, 250] on use at bounding box center [16, 256] width 14 height 13
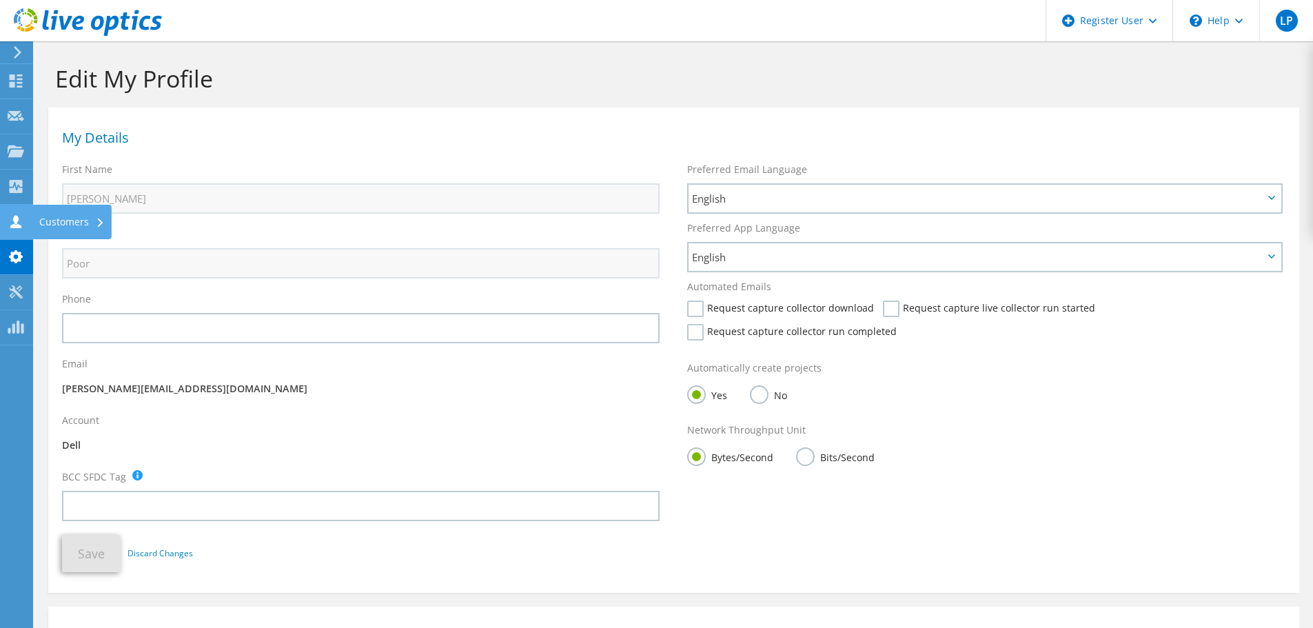
click at [8, 224] on icon at bounding box center [16, 221] width 17 height 13
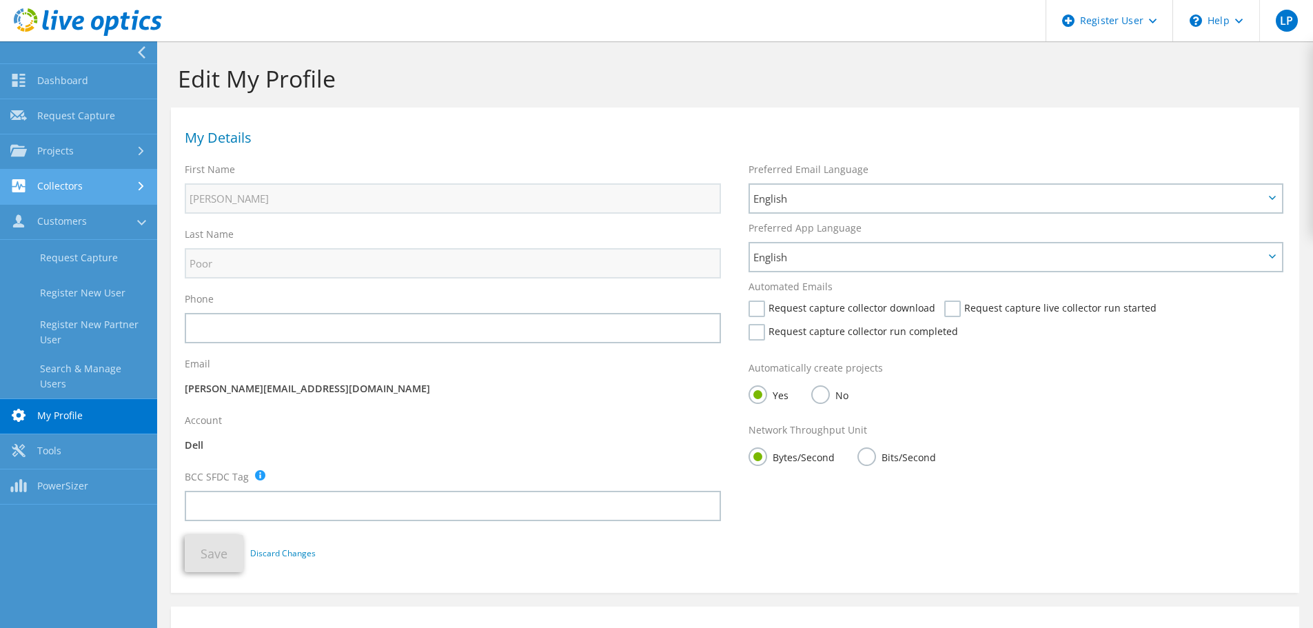
click at [39, 186] on link "Collectors" at bounding box center [78, 187] width 157 height 35
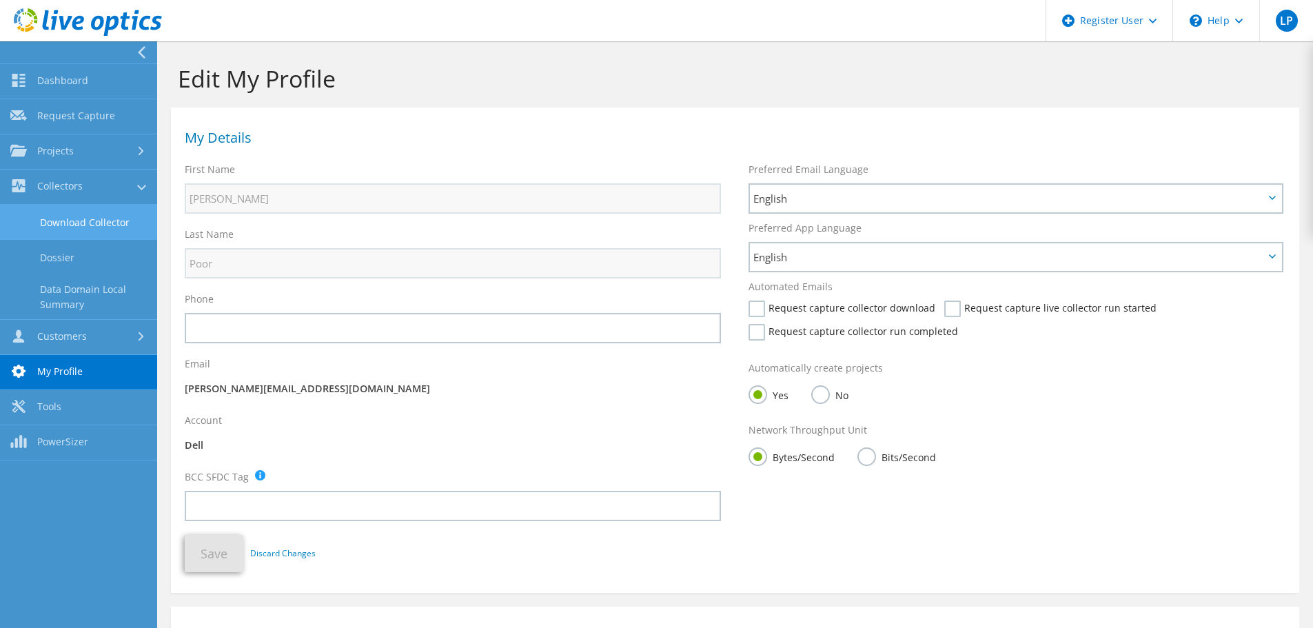
click at [58, 210] on link "Download Collector" at bounding box center [78, 222] width 157 height 35
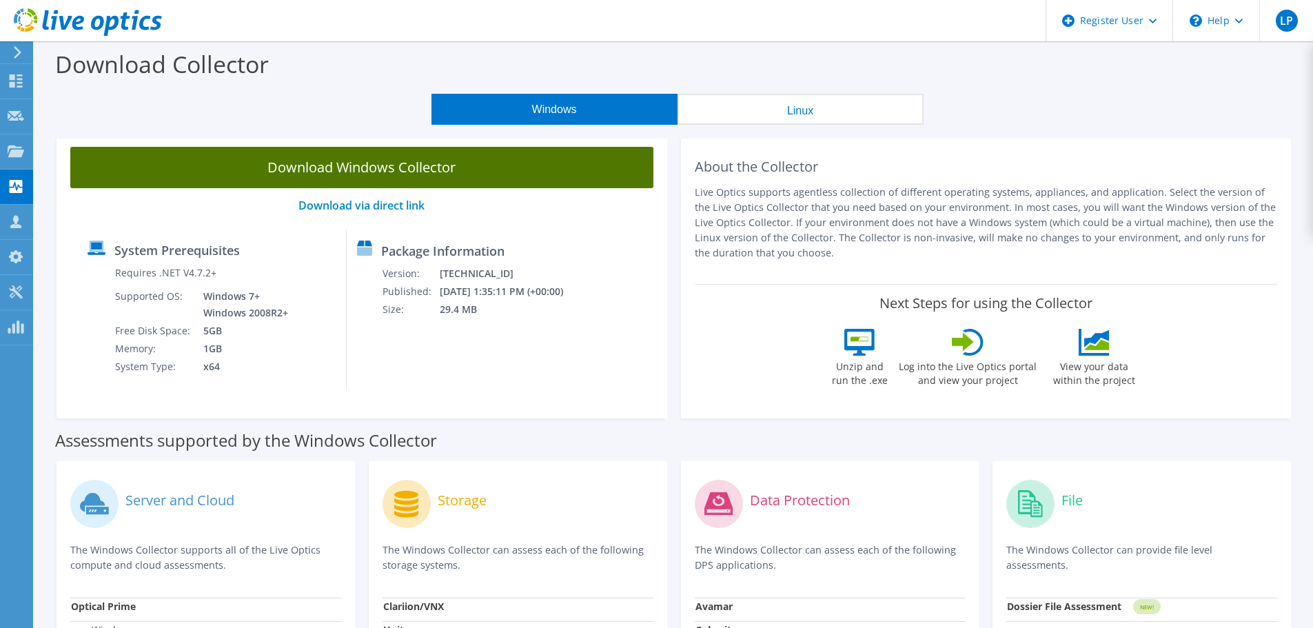
click at [372, 172] on link "Download Windows Collector" at bounding box center [361, 167] width 583 height 41
